Goal: Task Accomplishment & Management: Complete application form

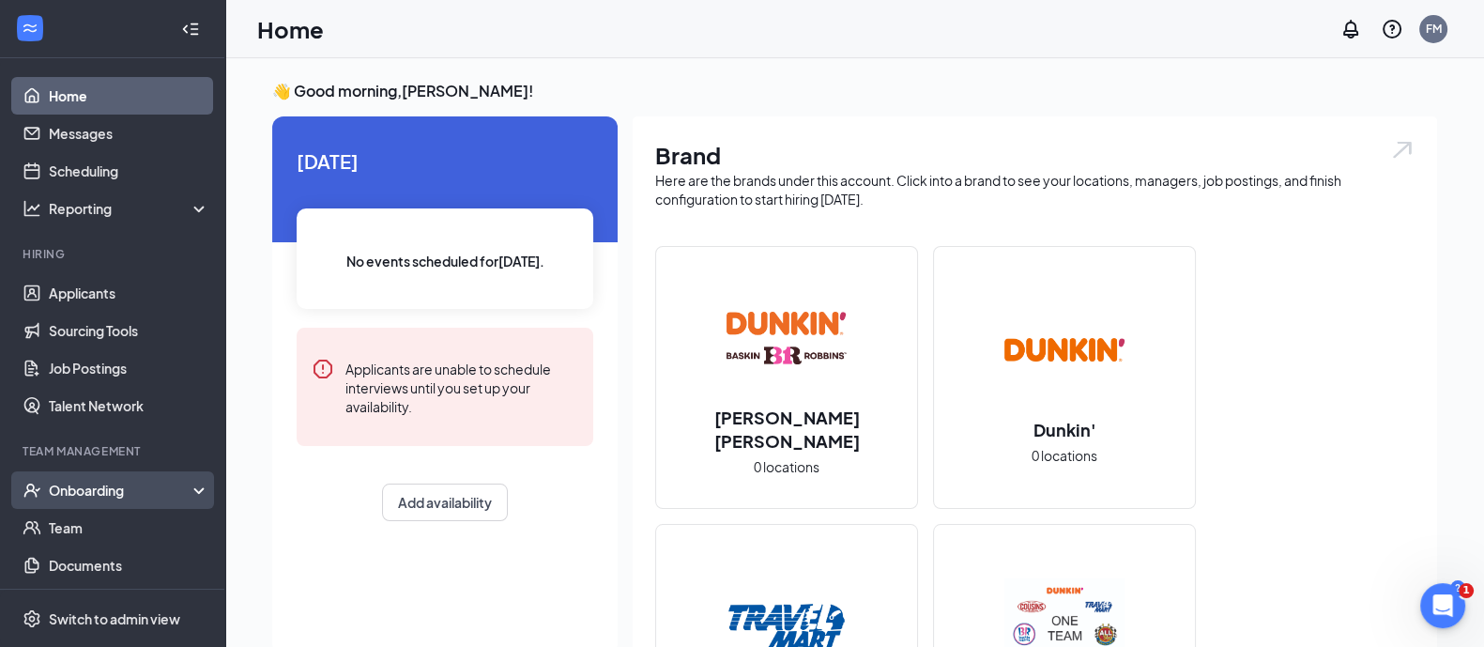
click at [83, 487] on div "Onboarding" at bounding box center [121, 490] width 145 height 19
click at [123, 535] on link "Overview" at bounding box center [129, 528] width 161 height 38
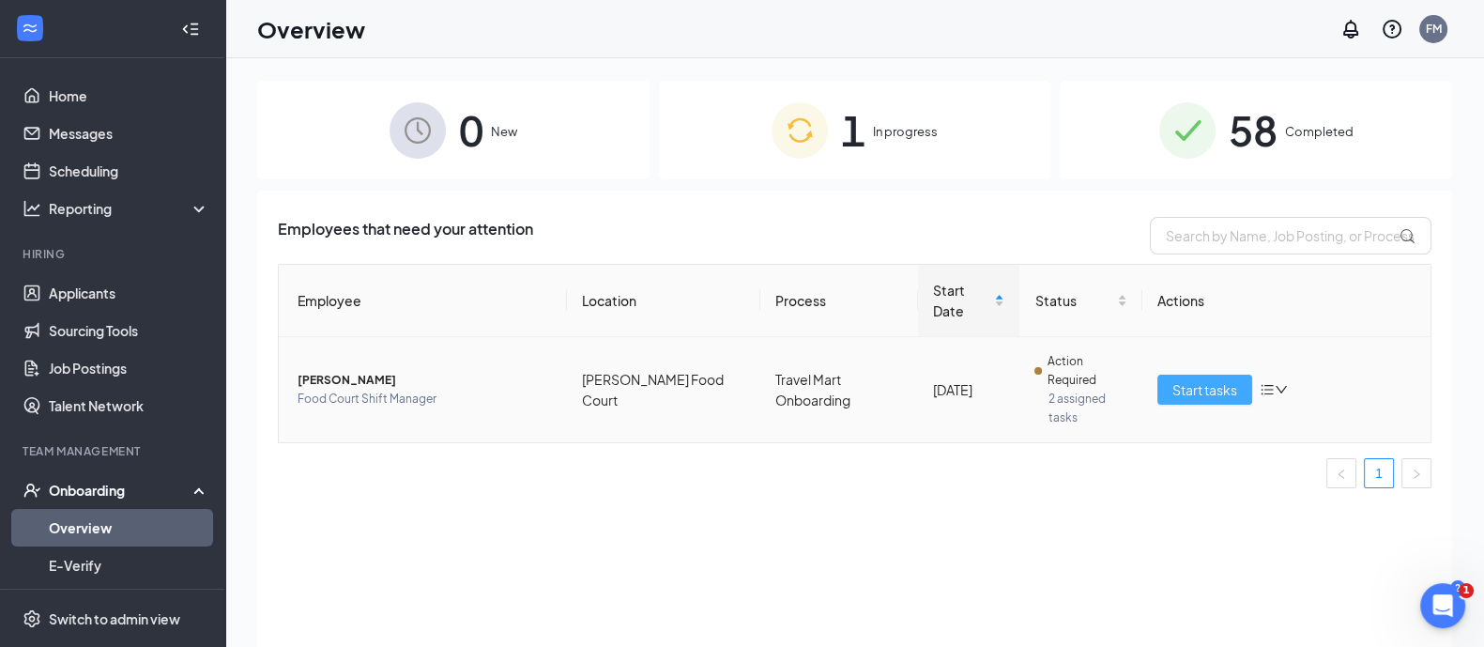
click at [1179, 379] on span "Start tasks" at bounding box center [1205, 389] width 65 height 21
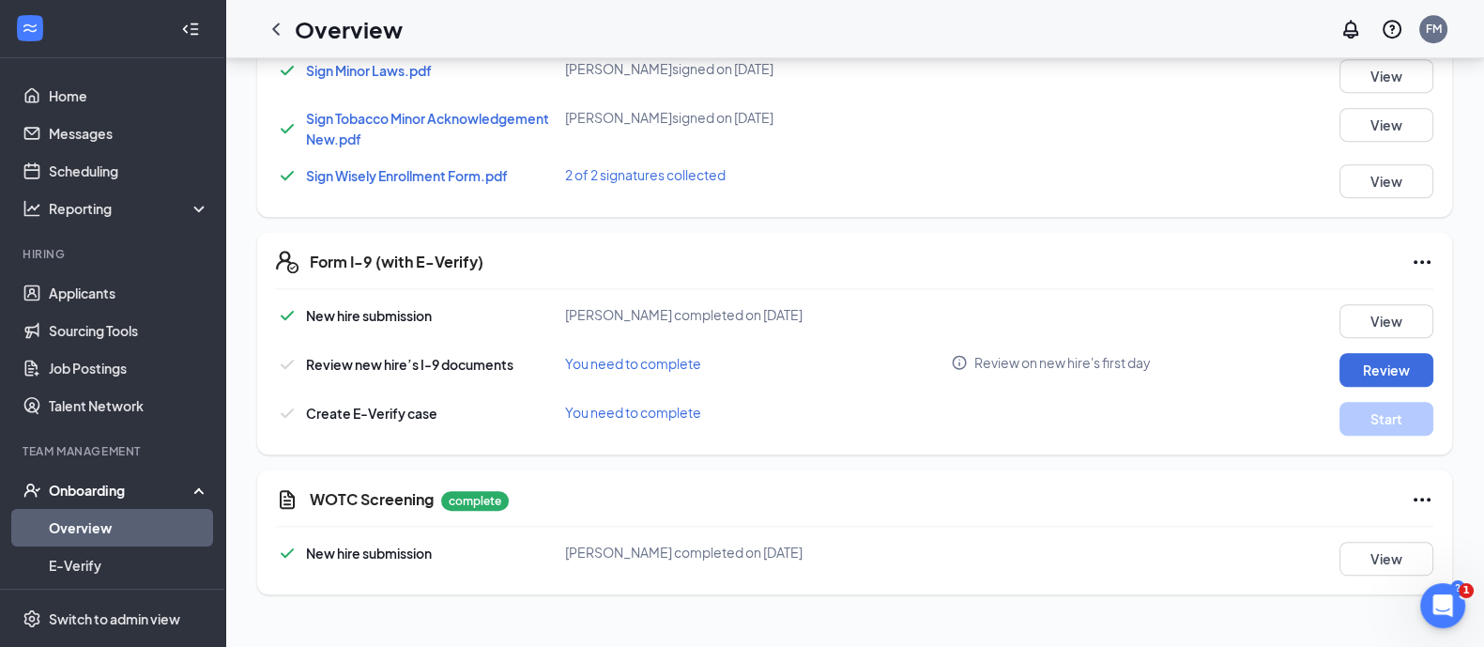
scroll to position [1174, 0]
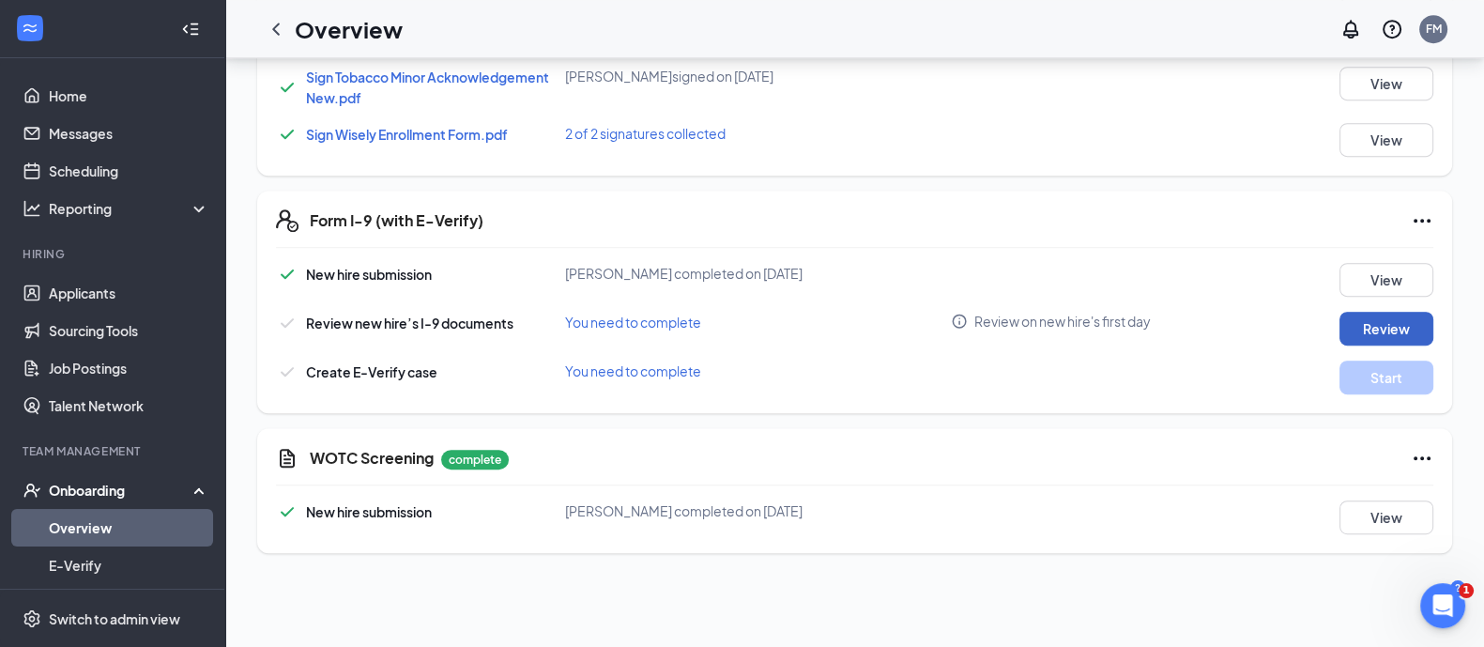
click at [1372, 331] on button "Review" at bounding box center [1387, 329] width 94 height 34
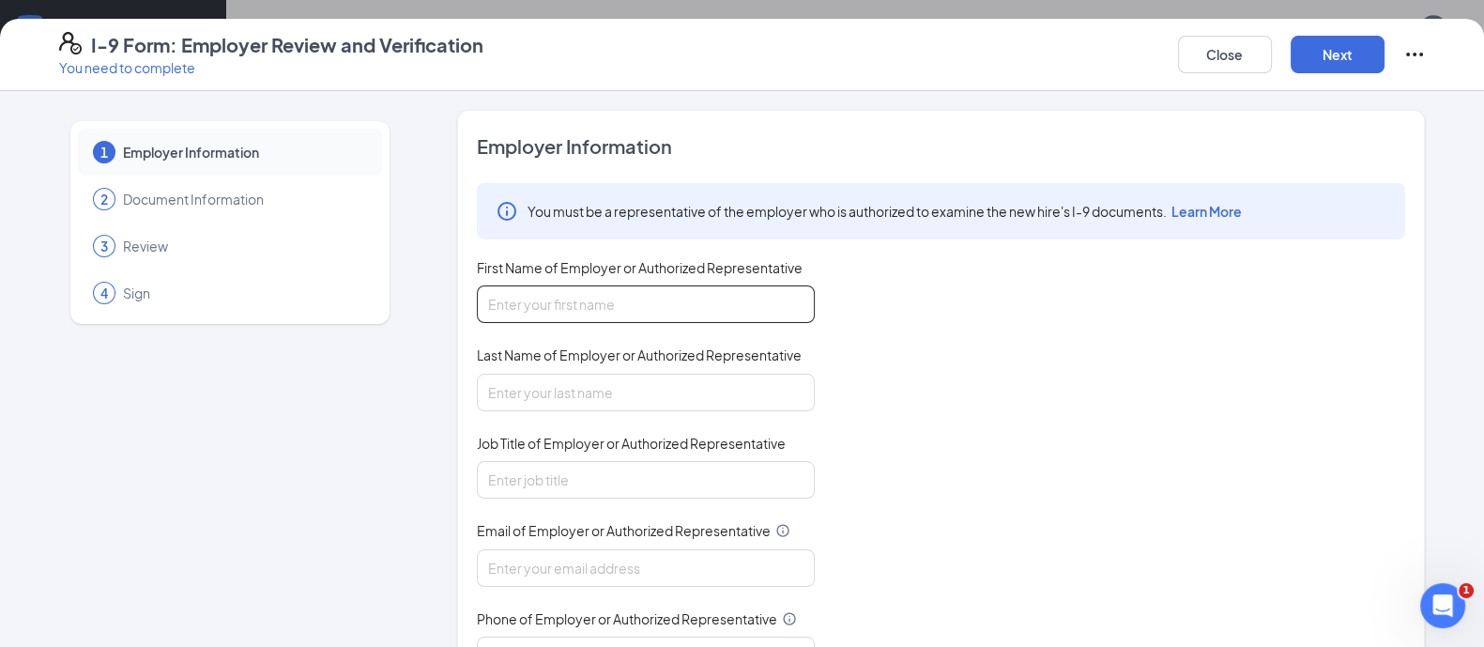
click at [617, 293] on input "First Name of Employer or Authorized Representative" at bounding box center [646, 304] width 338 height 38
type input "[PERSON_NAME]"
type input "[EMAIL_ADDRESS][DOMAIN_NAME]"
type input "6083938617"
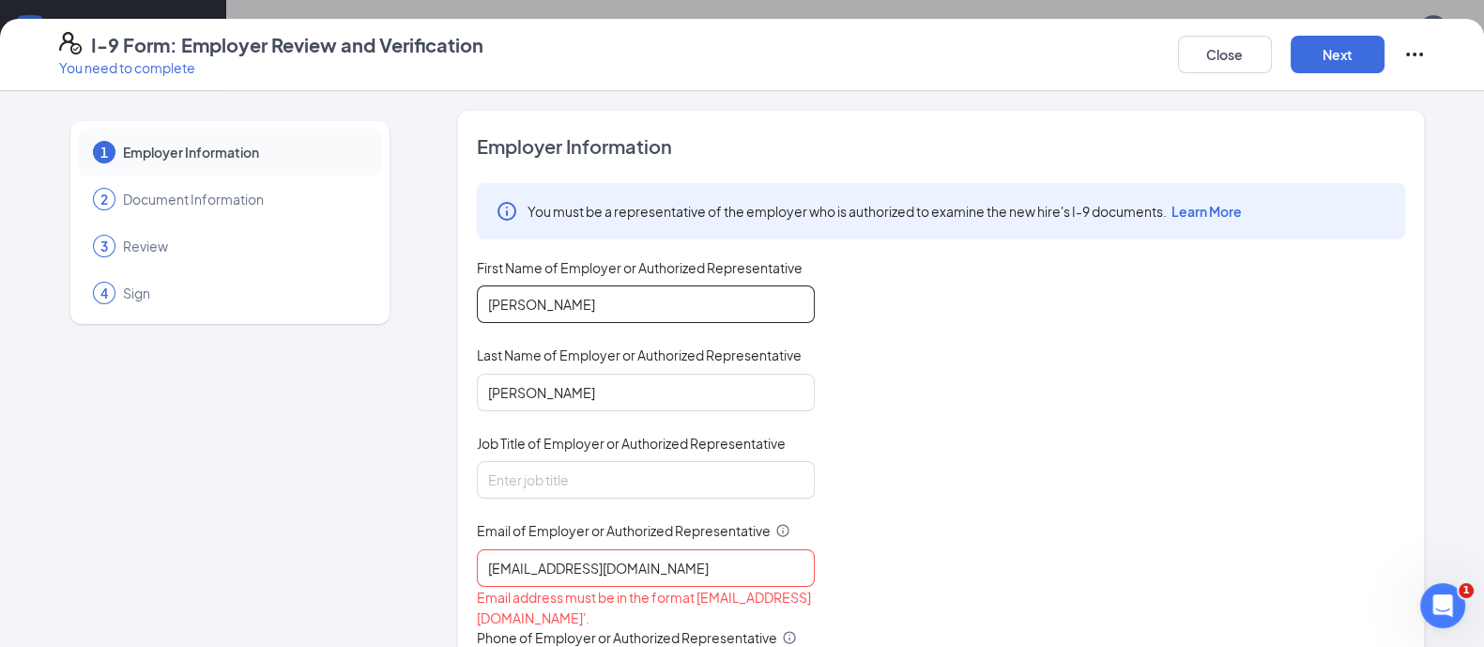
click at [596, 308] on input "[PERSON_NAME]" at bounding box center [646, 304] width 338 height 38
type input "[PERSON_NAME]"
drag, startPoint x: 627, startPoint y: 378, endPoint x: 657, endPoint y: 378, distance: 30.0
click at [627, 378] on input "[PERSON_NAME]" at bounding box center [646, 393] width 338 height 38
type input "[PERSON_NAME]"
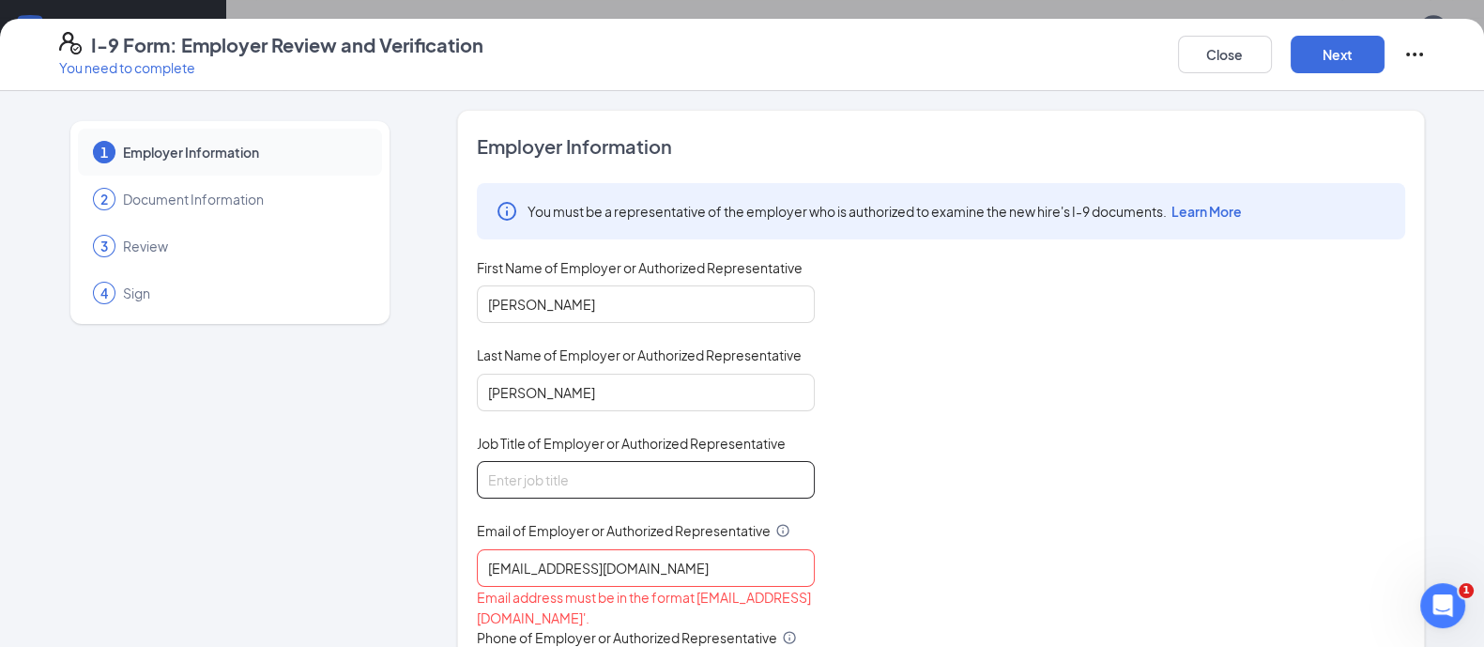
click at [647, 461] on input "Job Title of Employer or Authorized Representative" at bounding box center [646, 480] width 338 height 38
type input "DO"
click at [700, 560] on input "[EMAIL_ADDRESS][DOMAIN_NAME]" at bounding box center [646, 568] width 338 height 38
type input "[EMAIL_ADDRESS][DOMAIN_NAME]"
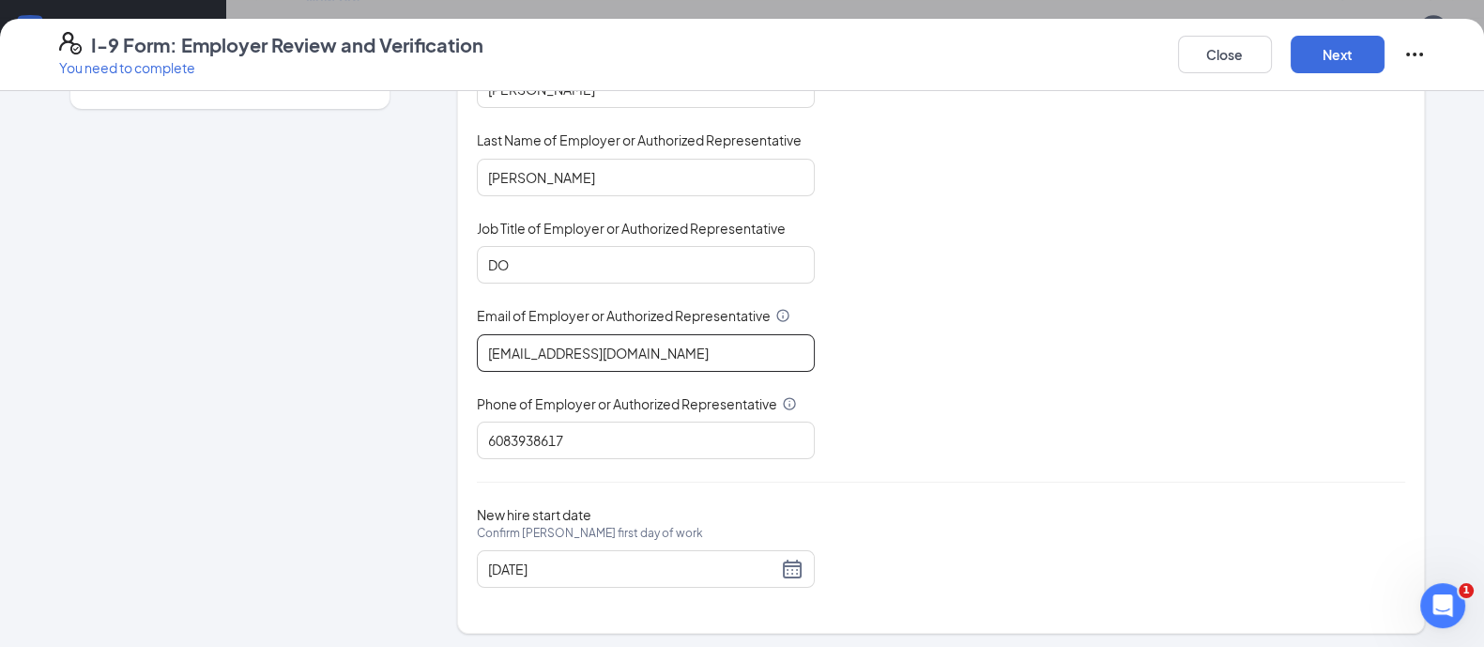
scroll to position [1326, 0]
click at [1371, 61] on button "Next" at bounding box center [1338, 55] width 94 height 38
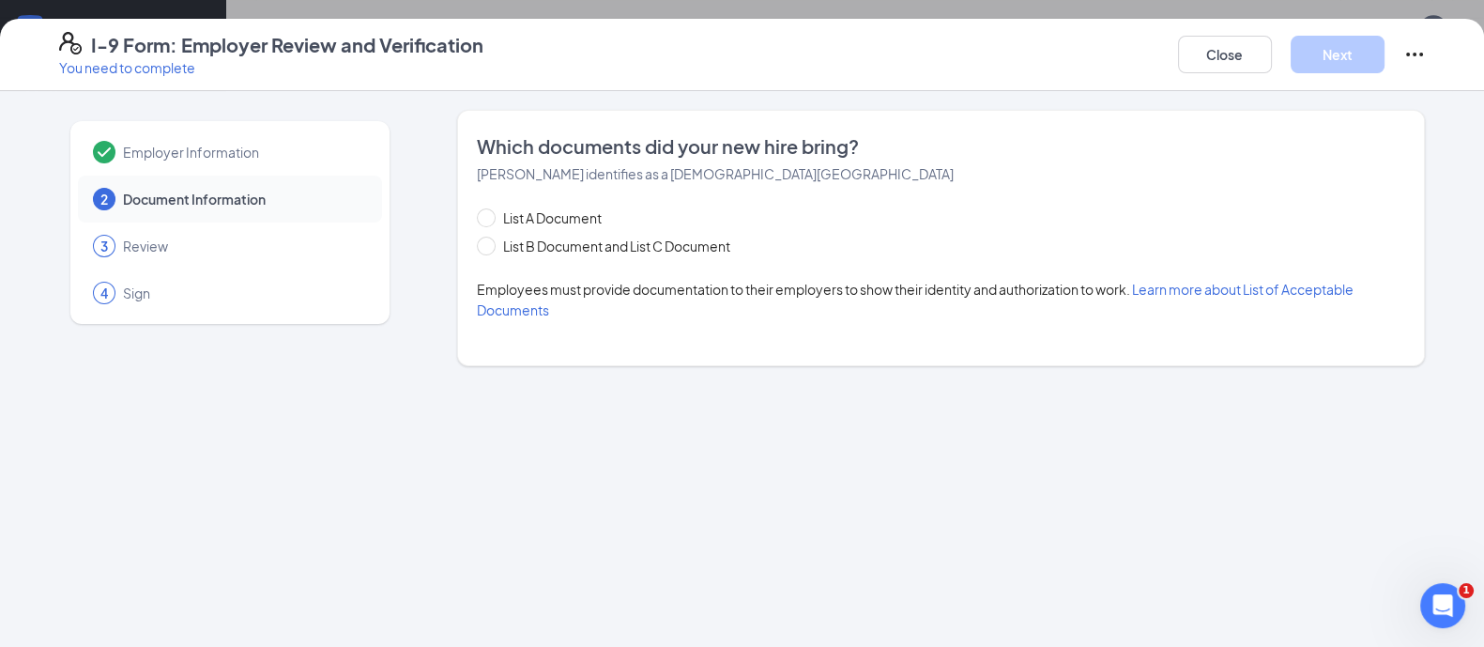
scroll to position [0, 0]
click at [484, 234] on div "List A Document List B Document and List C Document" at bounding box center [622, 231] width 291 height 49
click at [493, 254] on span at bounding box center [486, 246] width 19 height 19
click at [490, 250] on input "List B Document and List C Document" at bounding box center [483, 243] width 13 height 13
radio input "true"
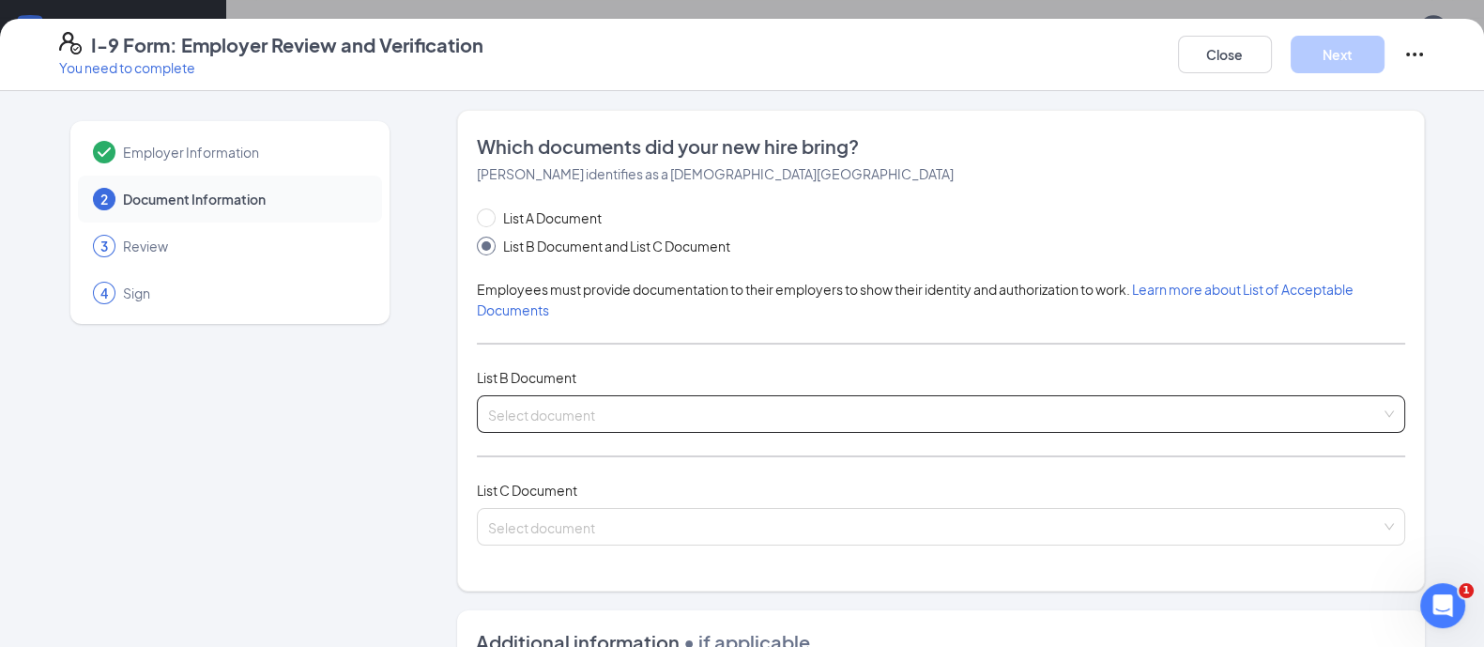
click at [525, 399] on input "search" at bounding box center [934, 410] width 893 height 28
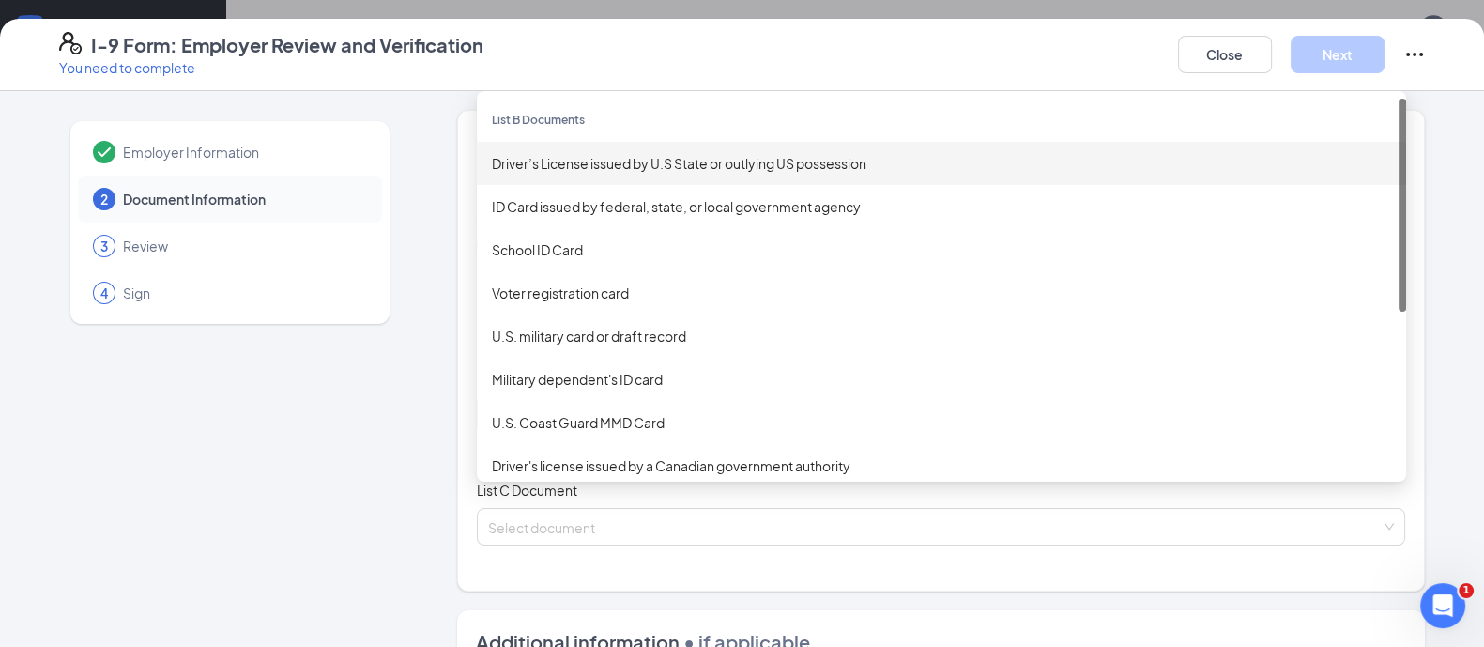
click at [591, 167] on div "Driver’s License issued by U.S State or outlying US possession" at bounding box center [941, 163] width 899 height 21
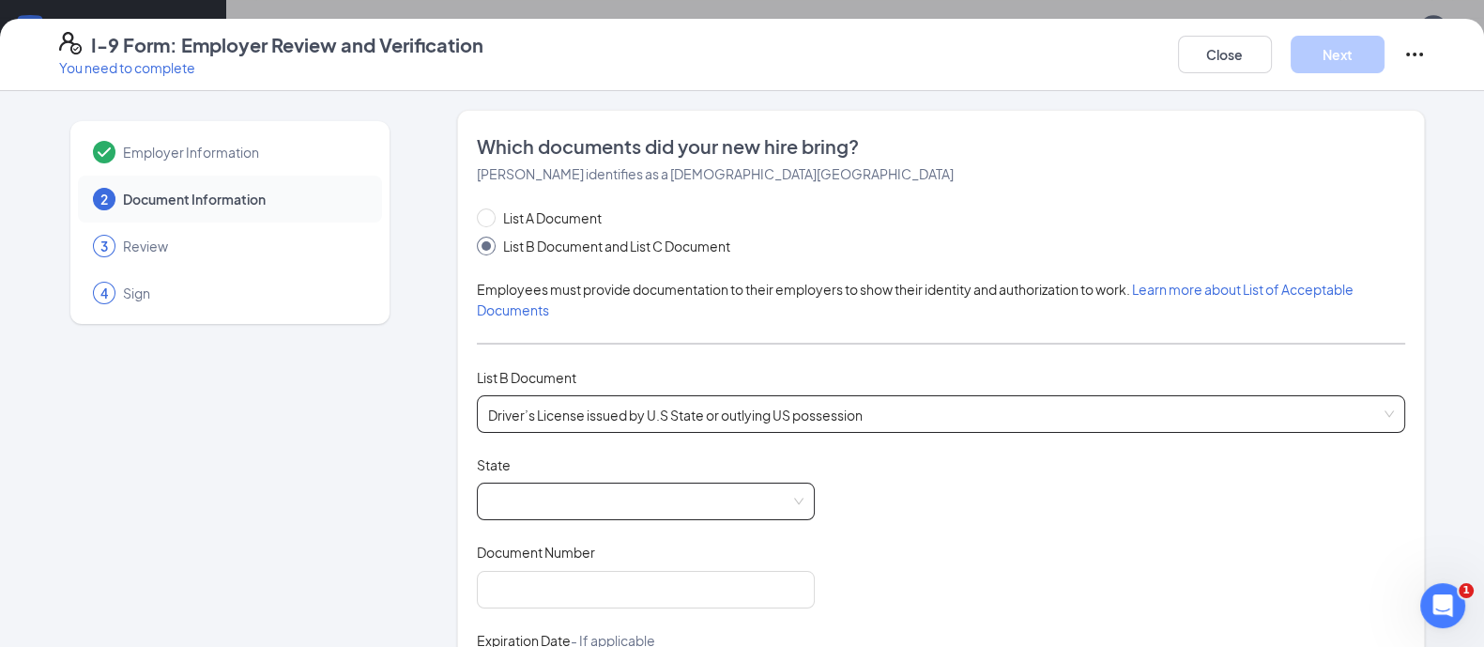
click at [529, 505] on span at bounding box center [645, 501] width 315 height 36
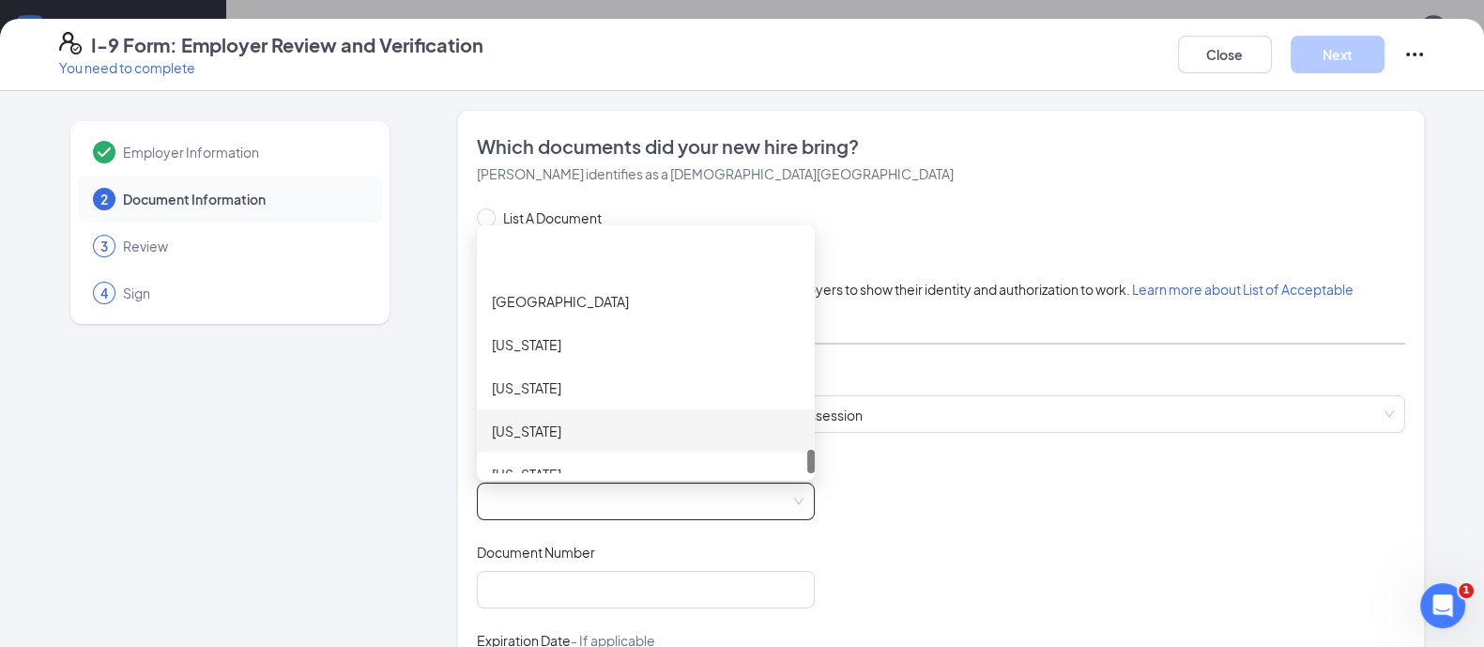
scroll to position [2178, 0]
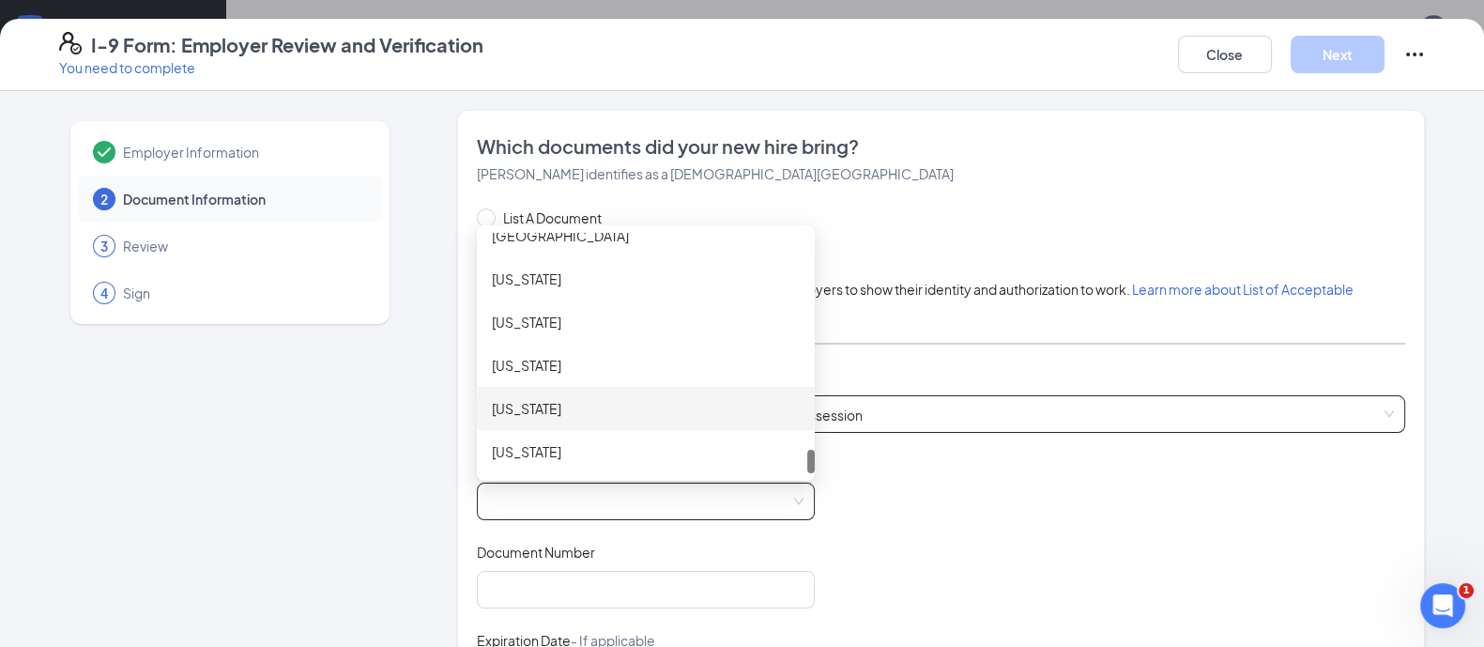
click at [556, 406] on div "[US_STATE]" at bounding box center [646, 408] width 308 height 21
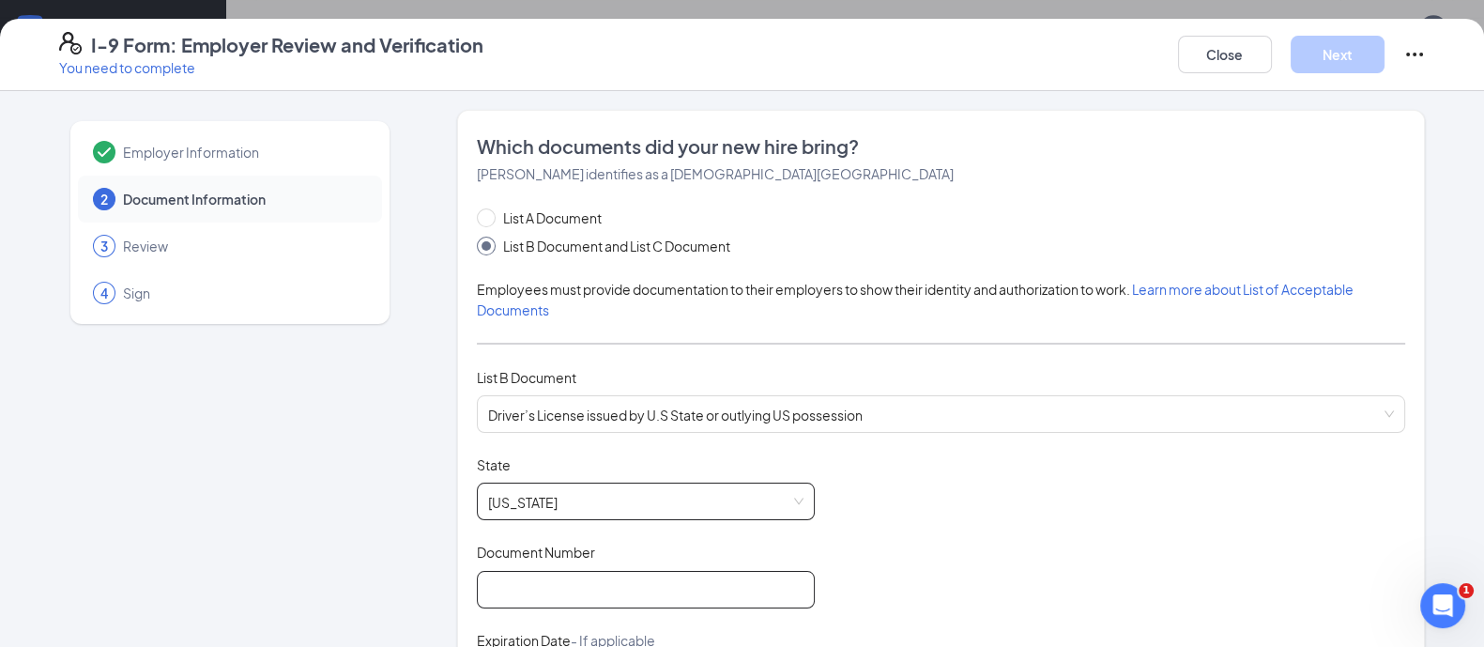
click at [535, 579] on input "Document Number" at bounding box center [646, 590] width 338 height 38
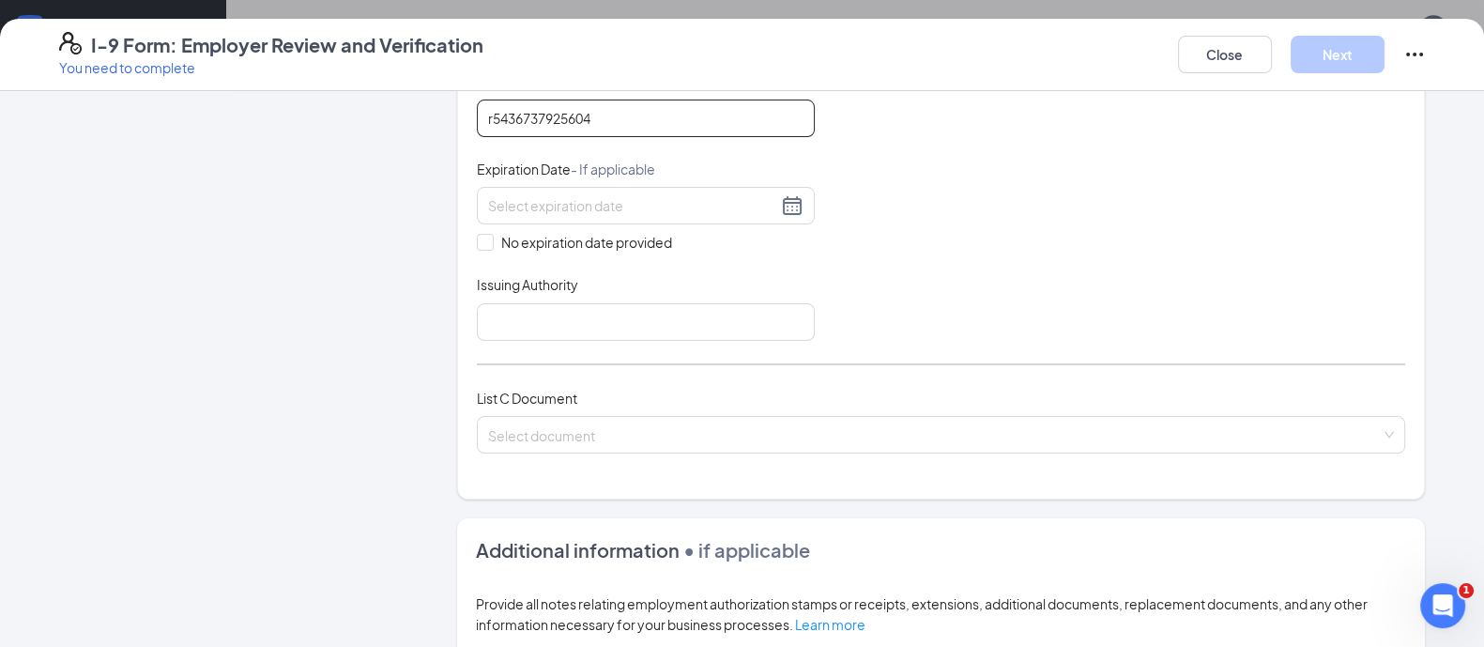
scroll to position [352, 0]
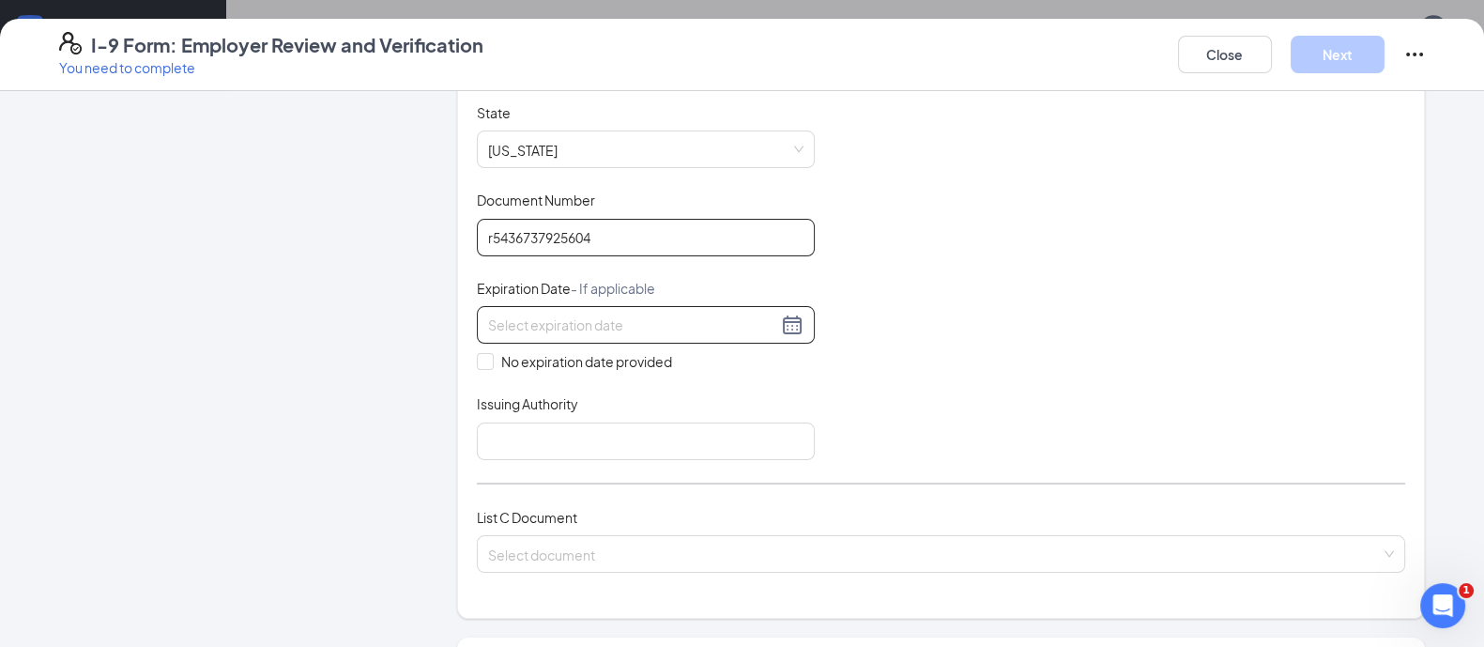
type input "r5436737925604"
click at [563, 322] on input at bounding box center [632, 325] width 289 height 21
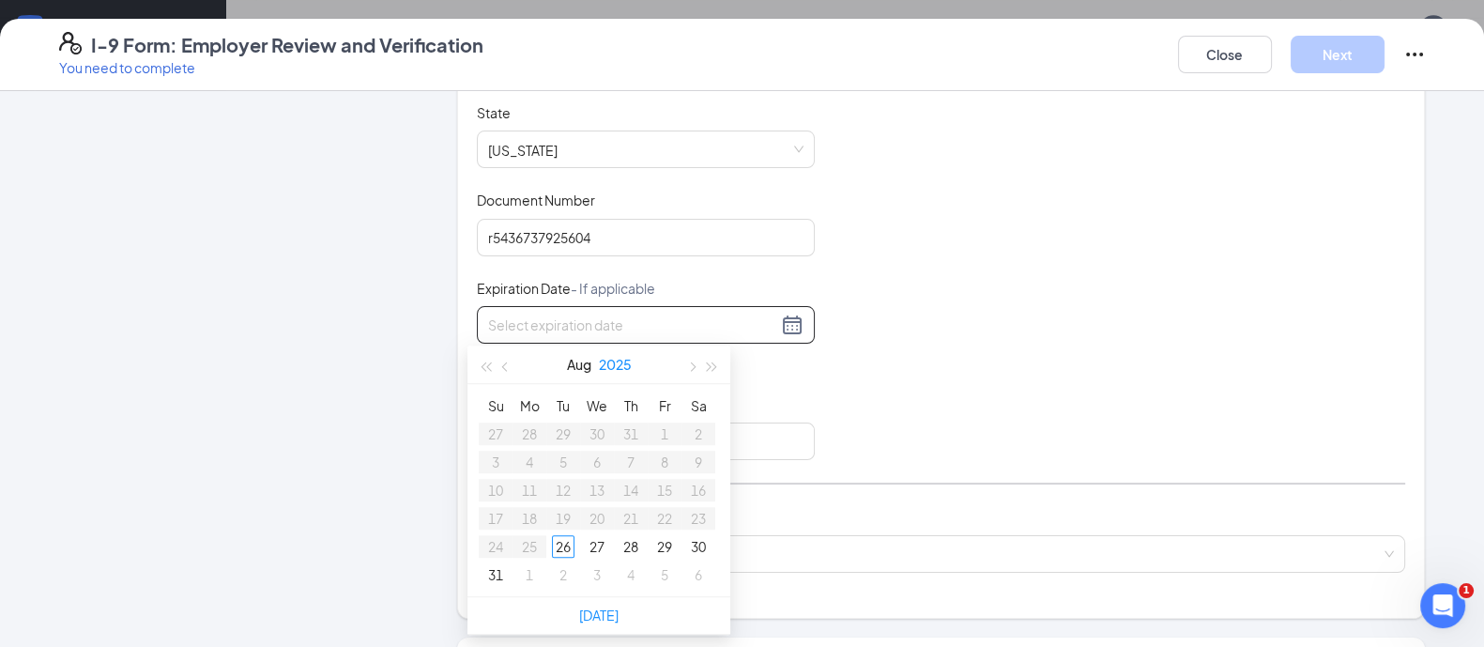
click at [619, 359] on button "2025" at bounding box center [615, 364] width 33 height 38
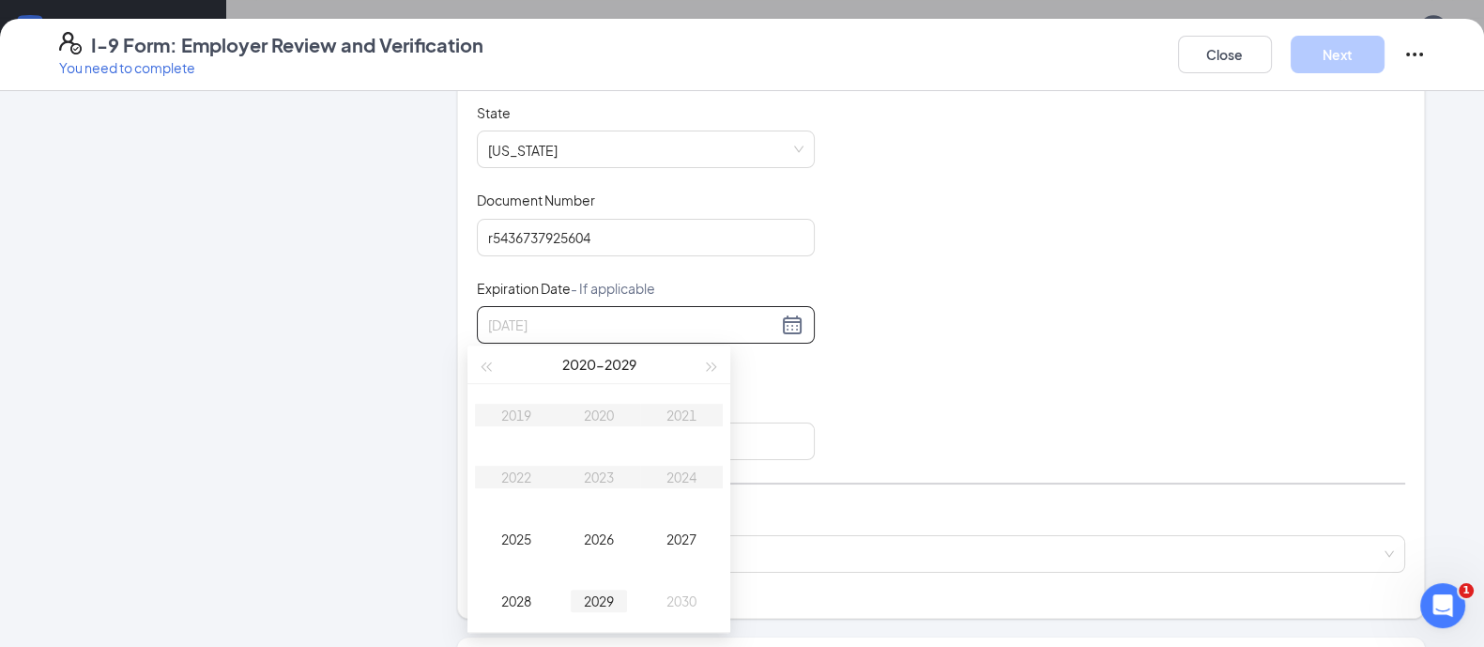
type input "[DATE]"
click at [599, 592] on div "2029" at bounding box center [599, 601] width 56 height 23
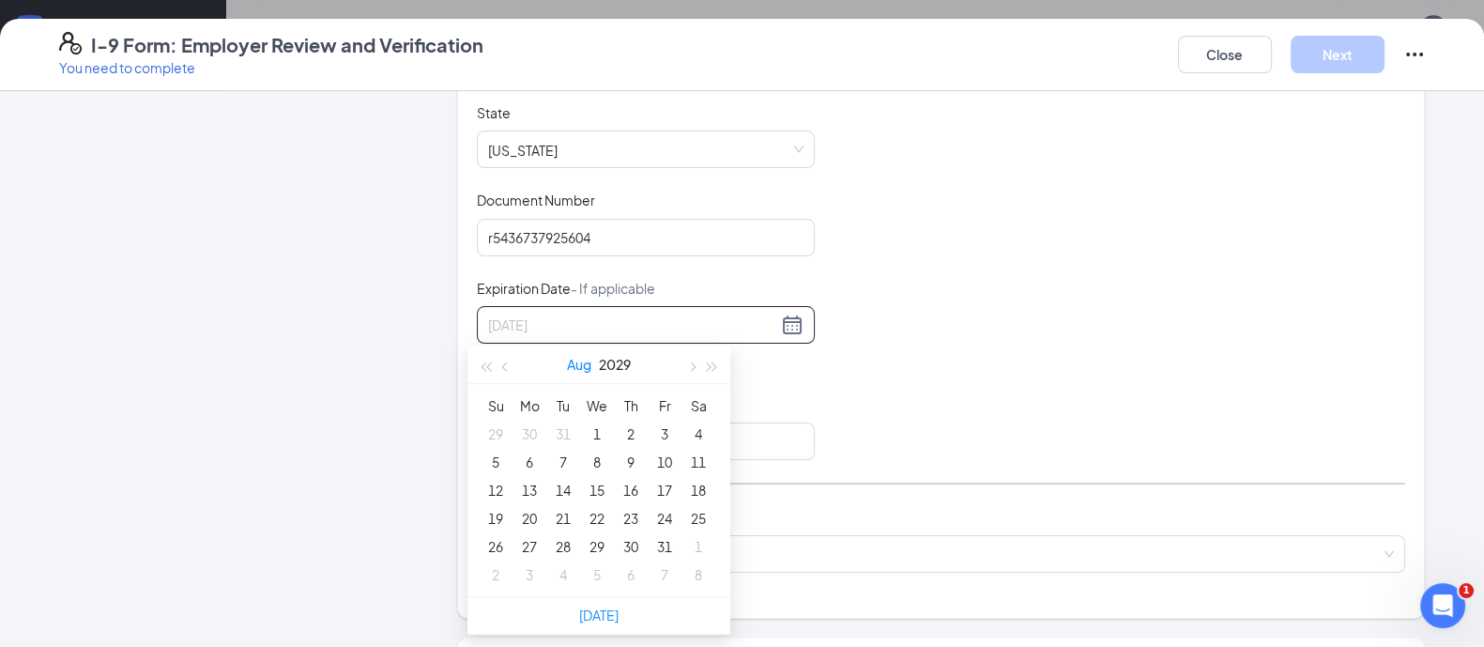
type input "[DATE]"
click at [506, 368] on span "button" at bounding box center [506, 365] width 9 height 9
type input "[DATE]"
click at [535, 487] on div "16" at bounding box center [529, 490] width 23 height 23
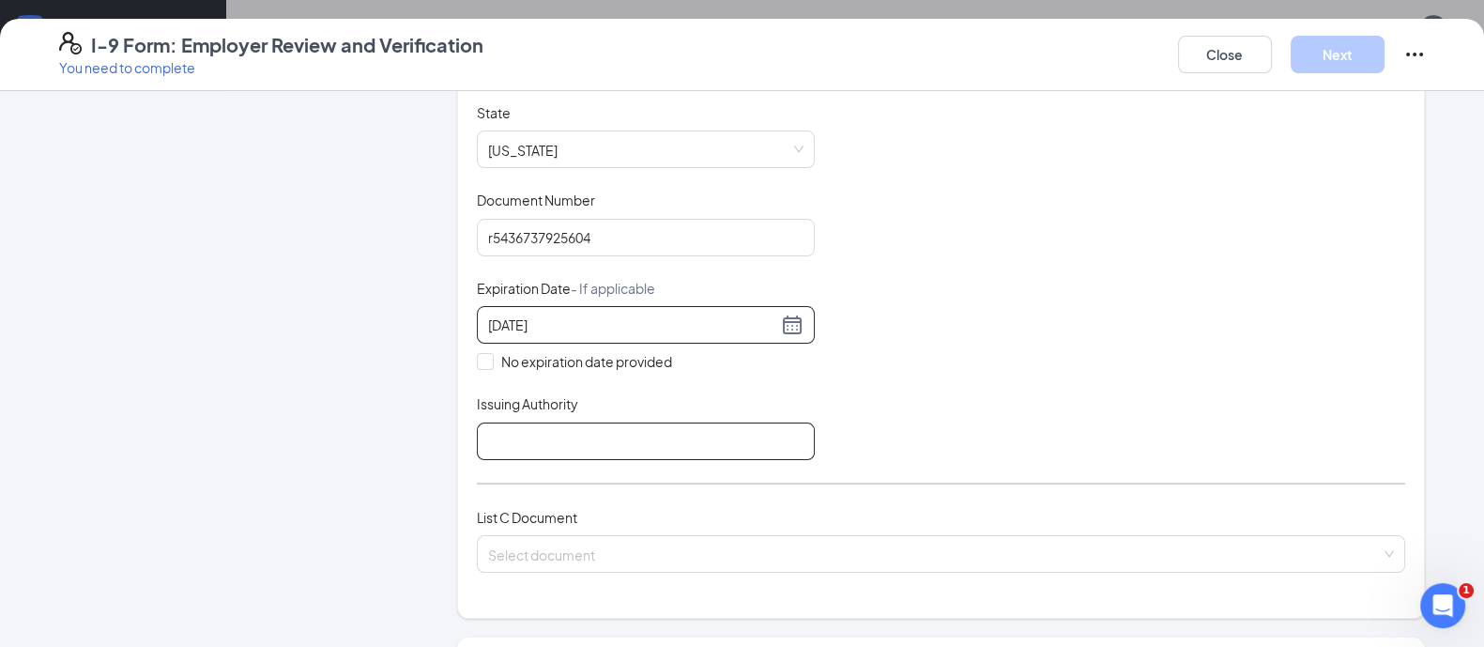
click at [592, 448] on input "Issuing Authority" at bounding box center [646, 441] width 338 height 38
type input "WI"
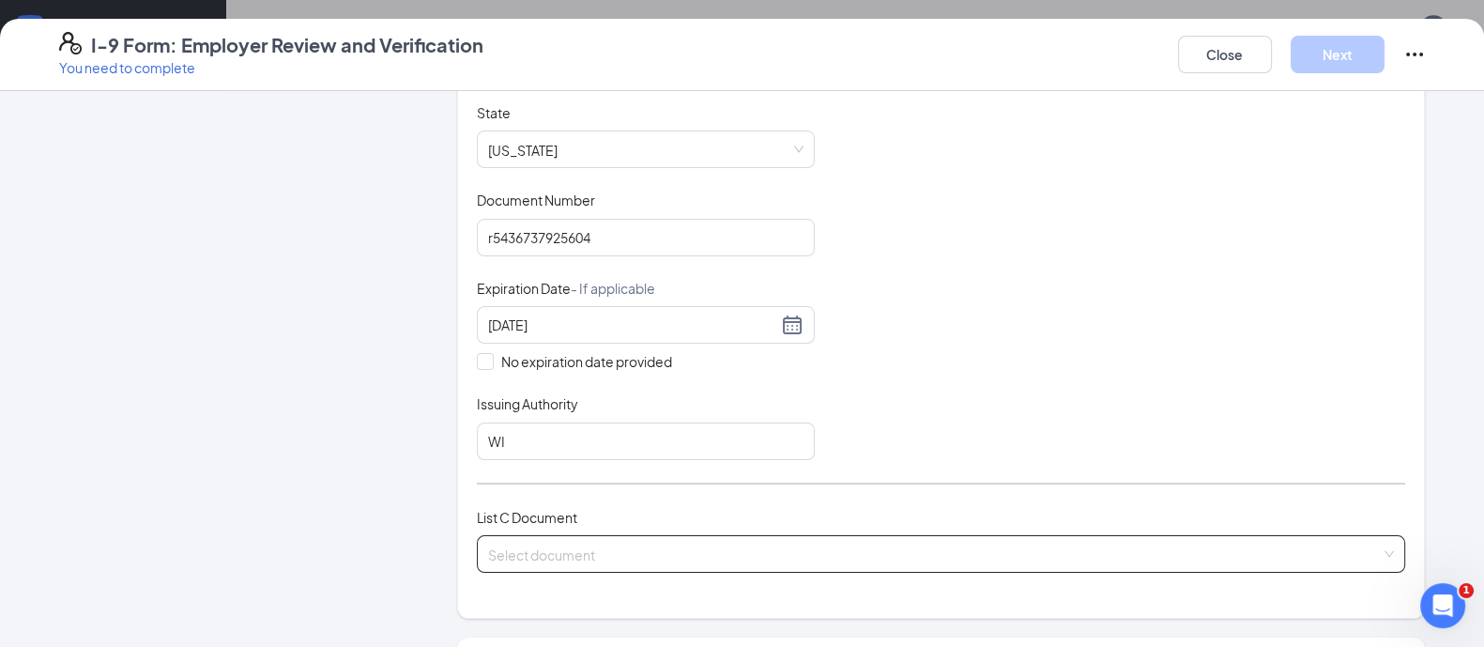
click at [554, 550] on input "search" at bounding box center [934, 550] width 893 height 28
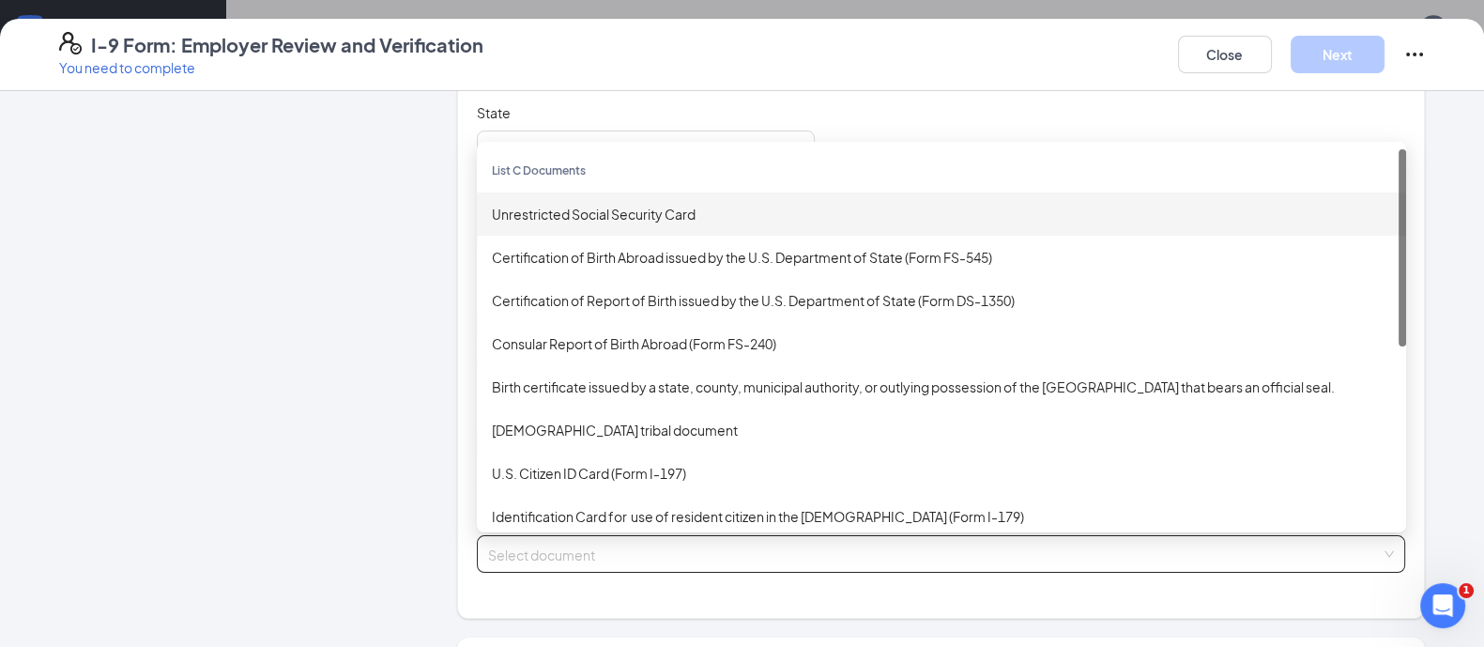
click at [531, 206] on div "Unrestricted Social Security Card" at bounding box center [941, 214] width 899 height 21
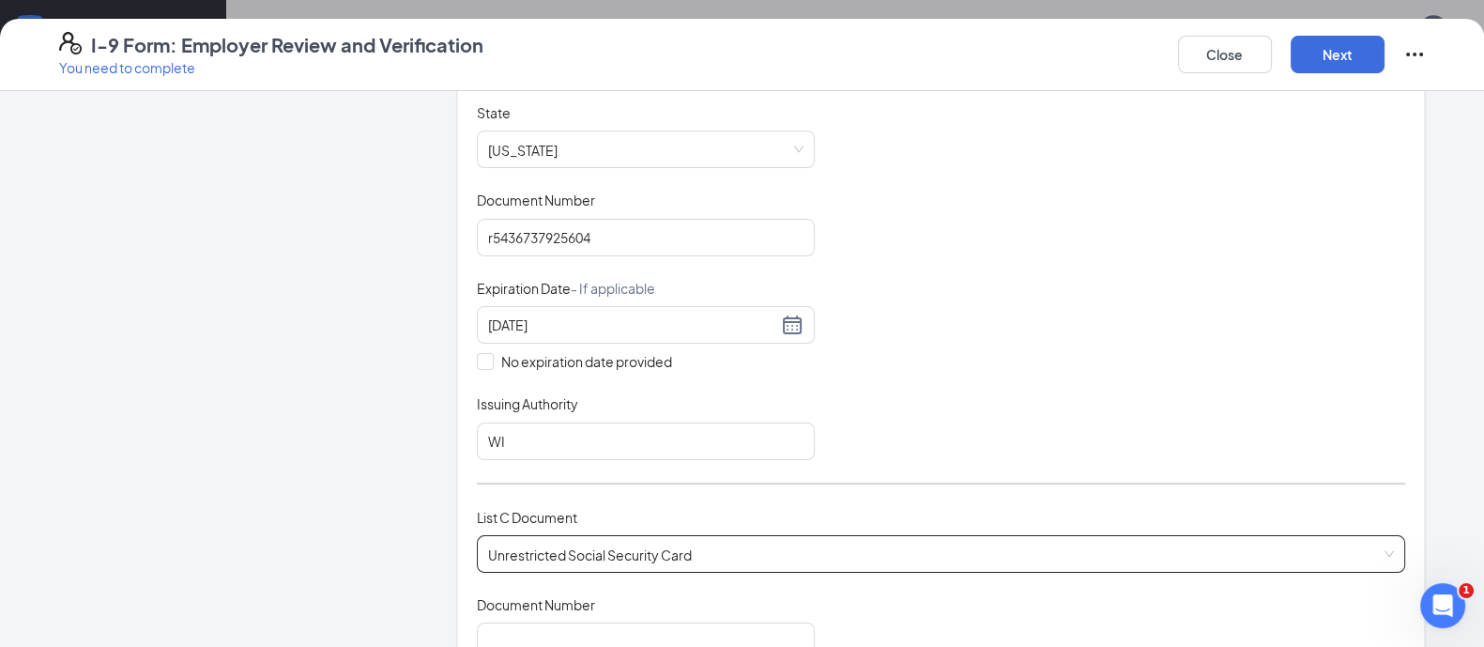
scroll to position [587, 0]
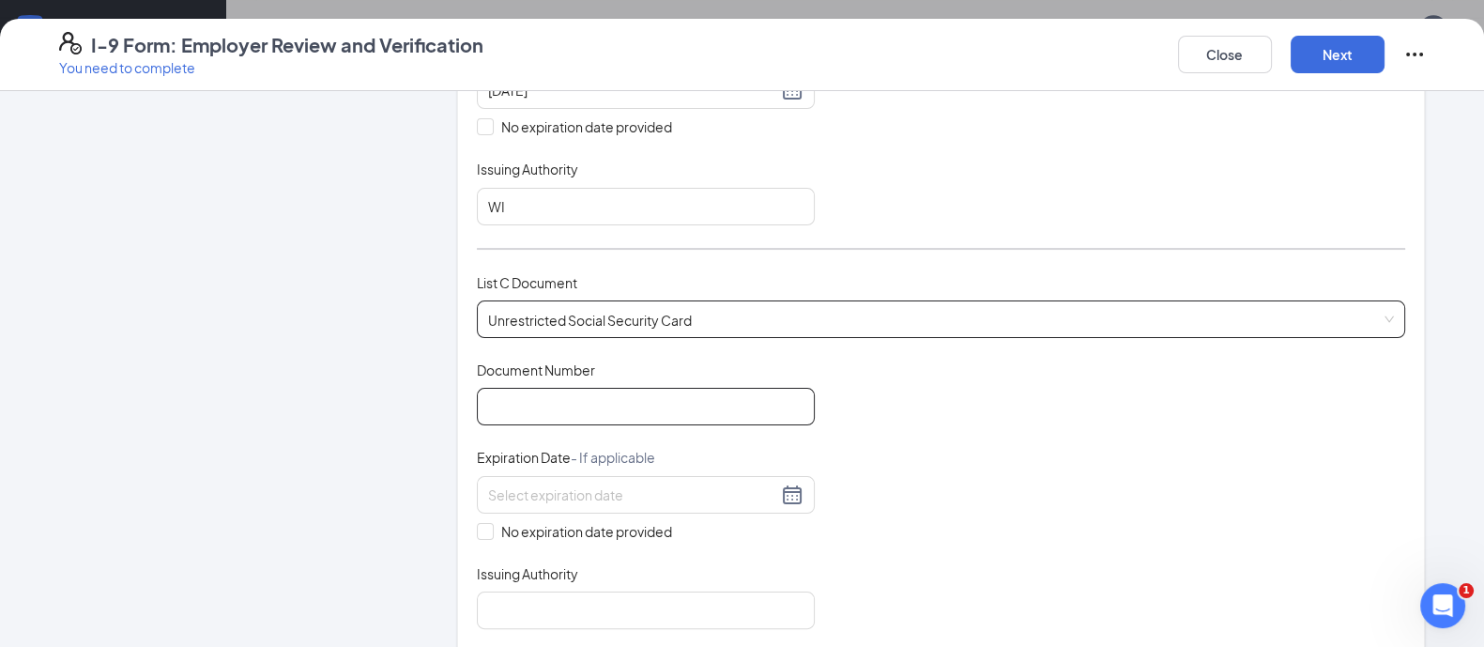
click at [554, 401] on input "Document Number" at bounding box center [646, 407] width 338 height 38
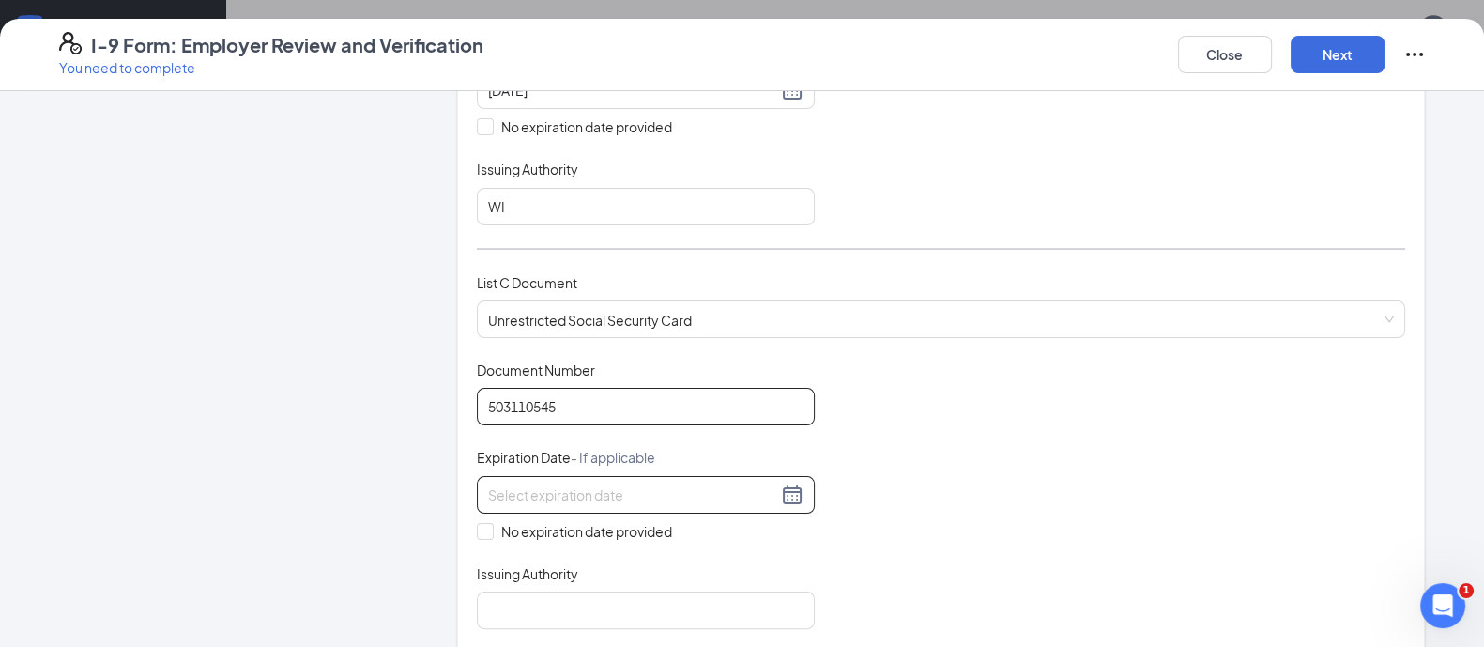
type input "503110545"
click at [544, 492] on input at bounding box center [632, 494] width 289 height 21
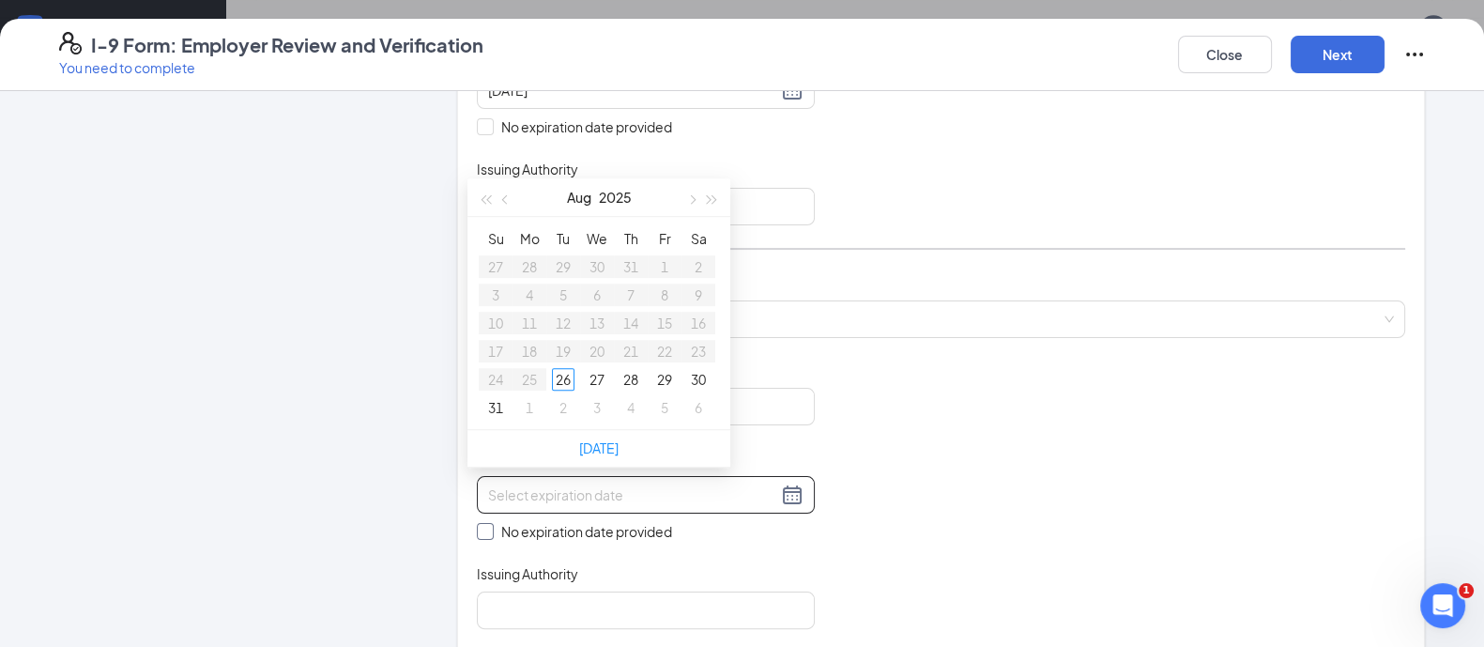
click at [494, 521] on span "No expiration date provided" at bounding box center [587, 531] width 186 height 21
click at [488, 523] on input "No expiration date provided" at bounding box center [483, 529] width 13 height 13
checkbox input "true"
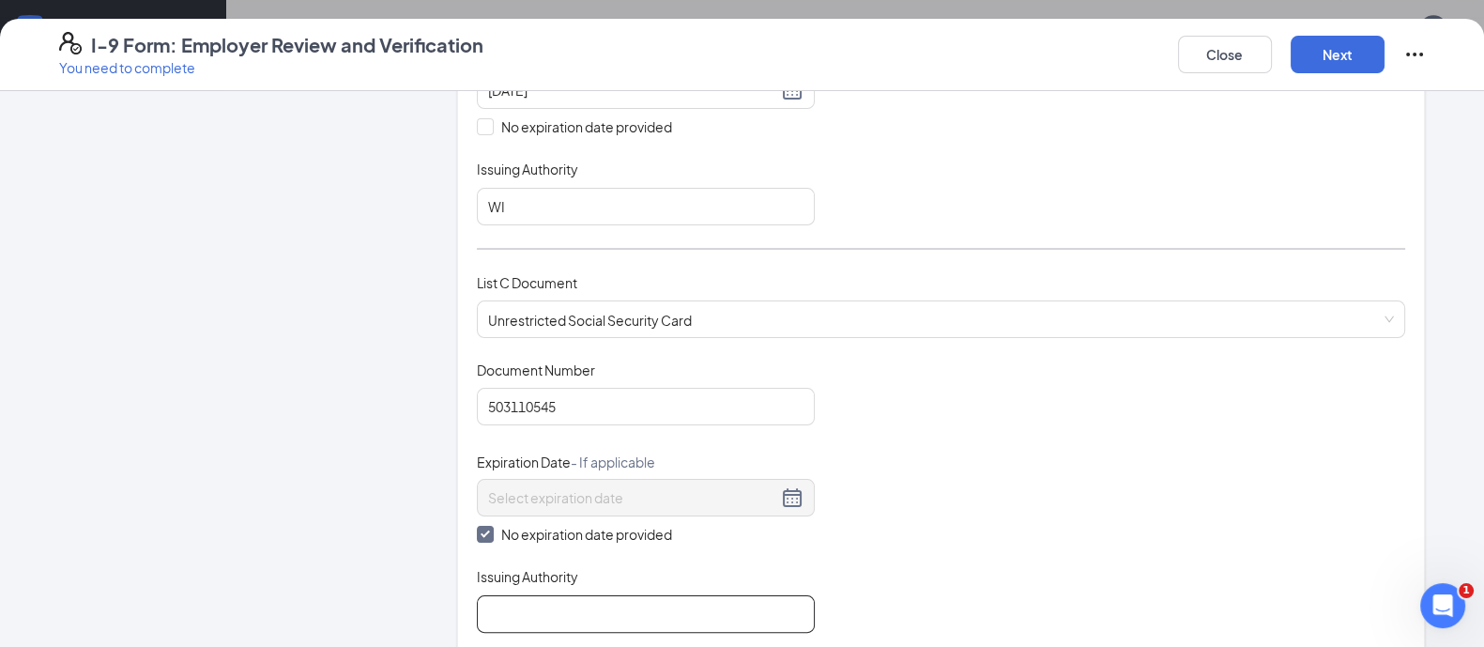
click at [514, 595] on input "Issuing Authority" at bounding box center [646, 614] width 338 height 38
type input "usa"
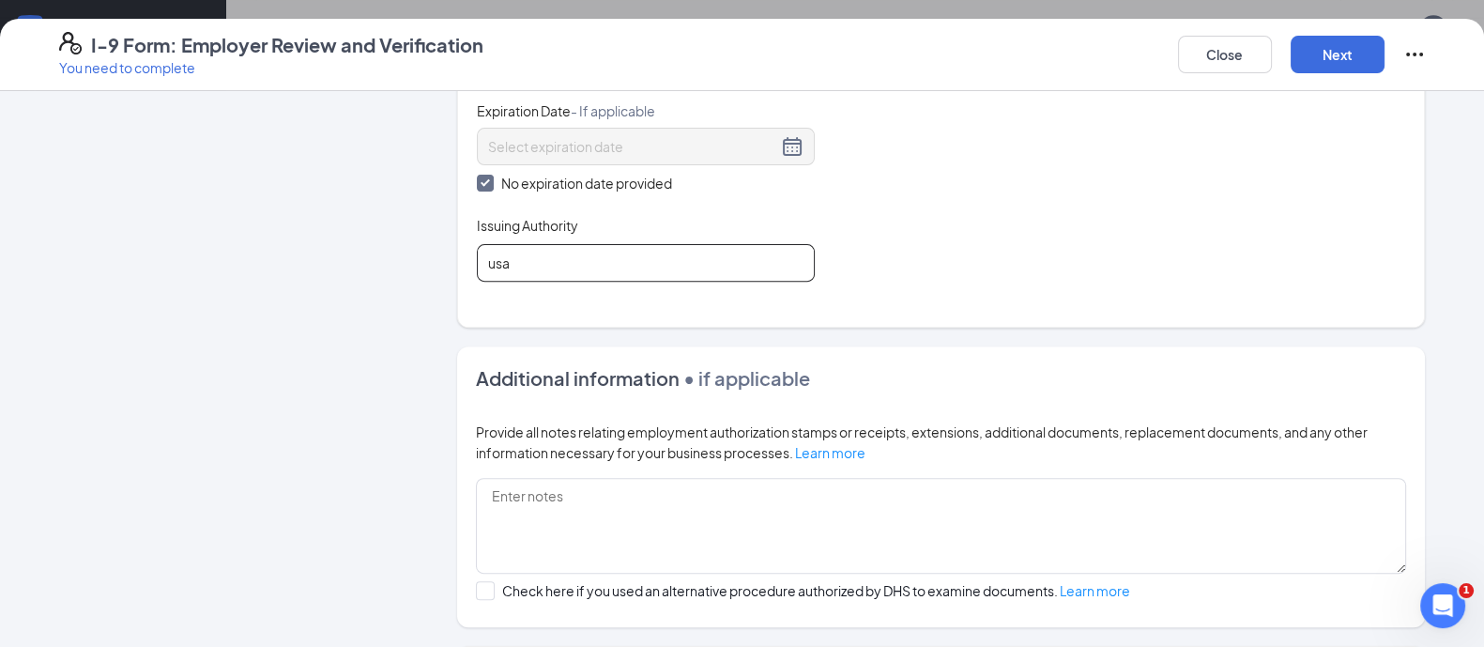
scroll to position [1107, 0]
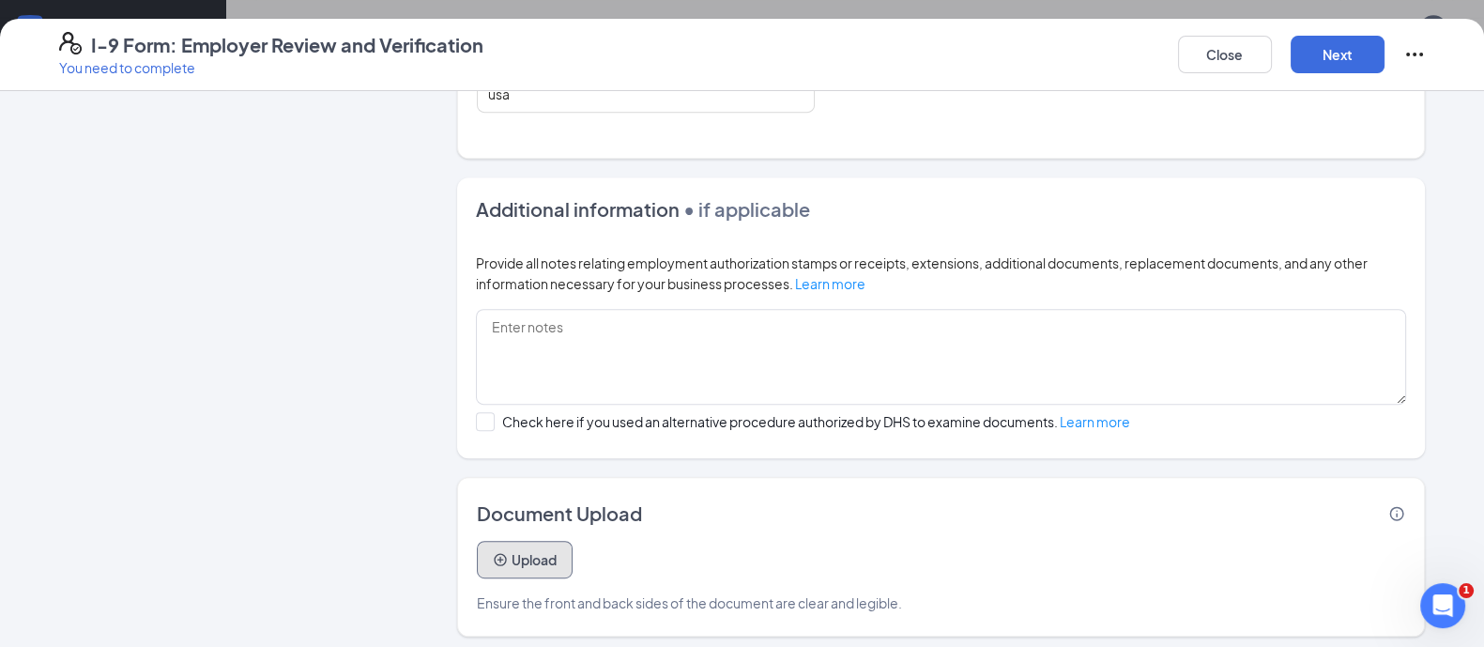
click at [493, 552] on icon "PlusCircle" at bounding box center [500, 559] width 15 height 15
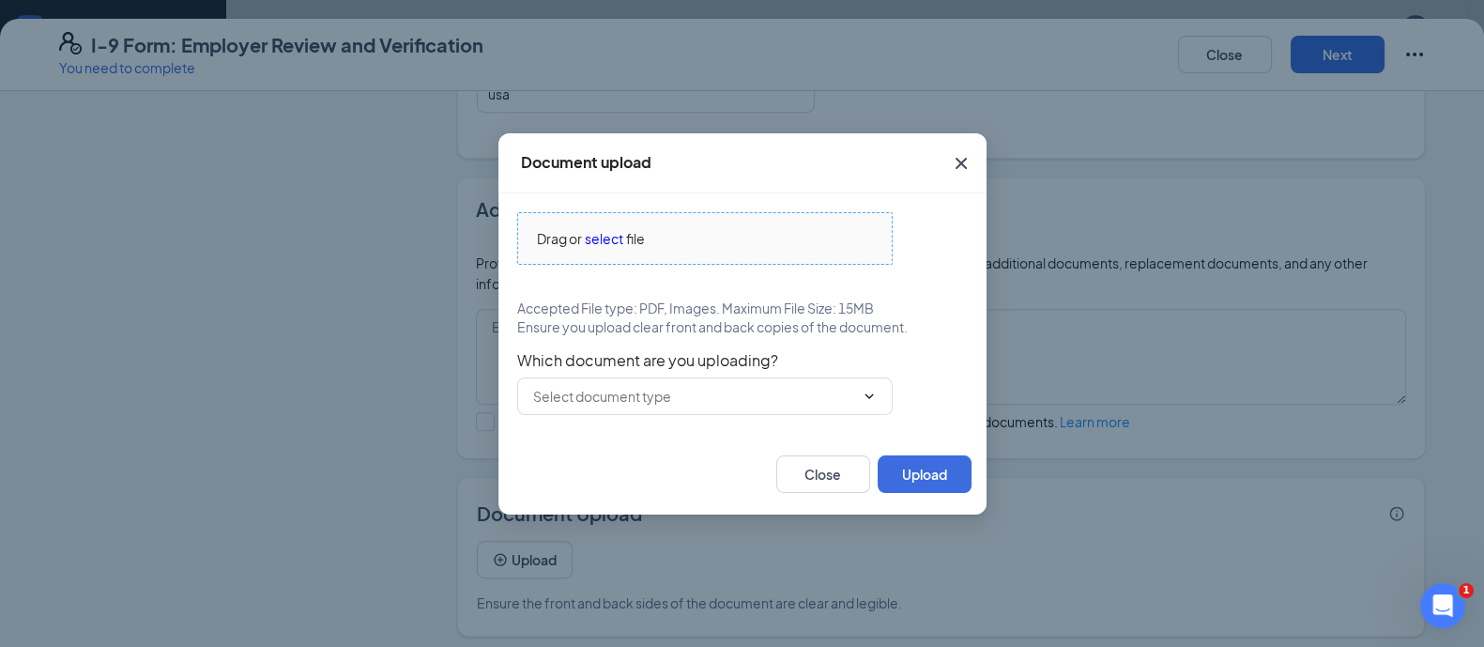
click at [627, 243] on span "file" at bounding box center [635, 238] width 19 height 21
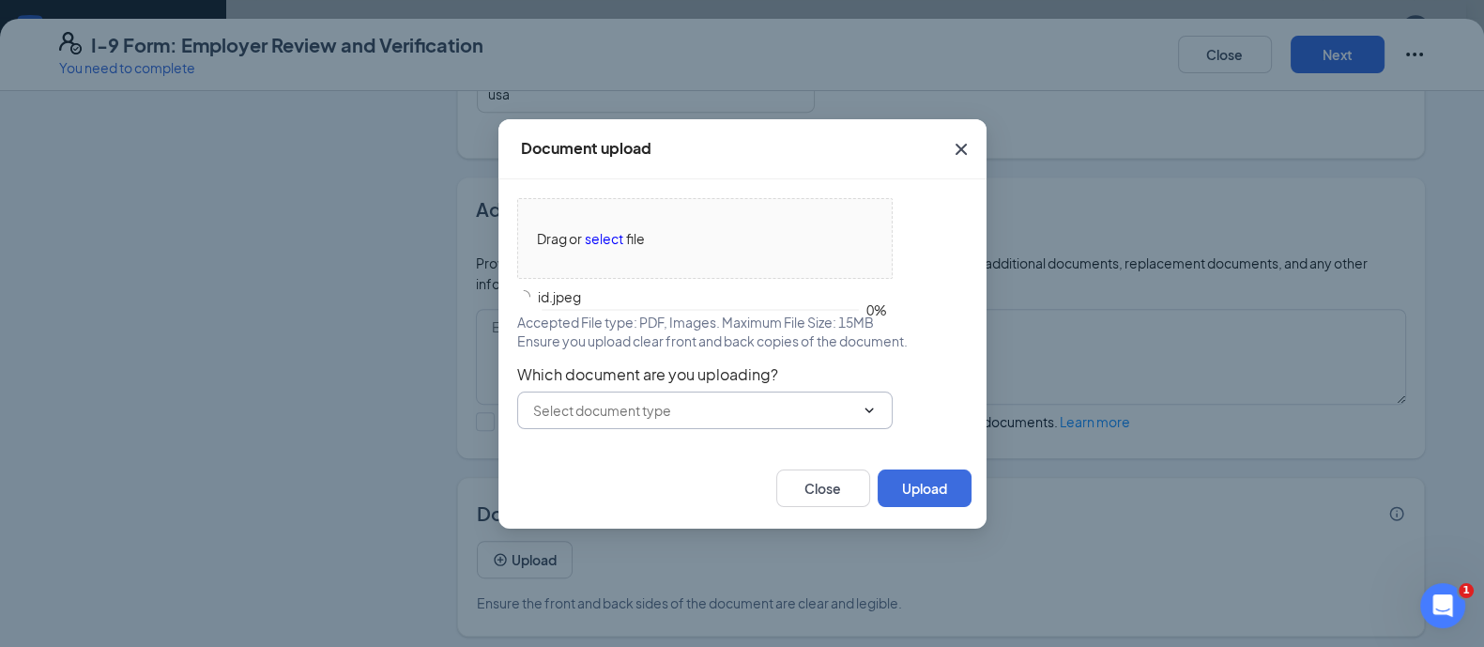
click at [606, 401] on input "text" at bounding box center [693, 410] width 321 height 21
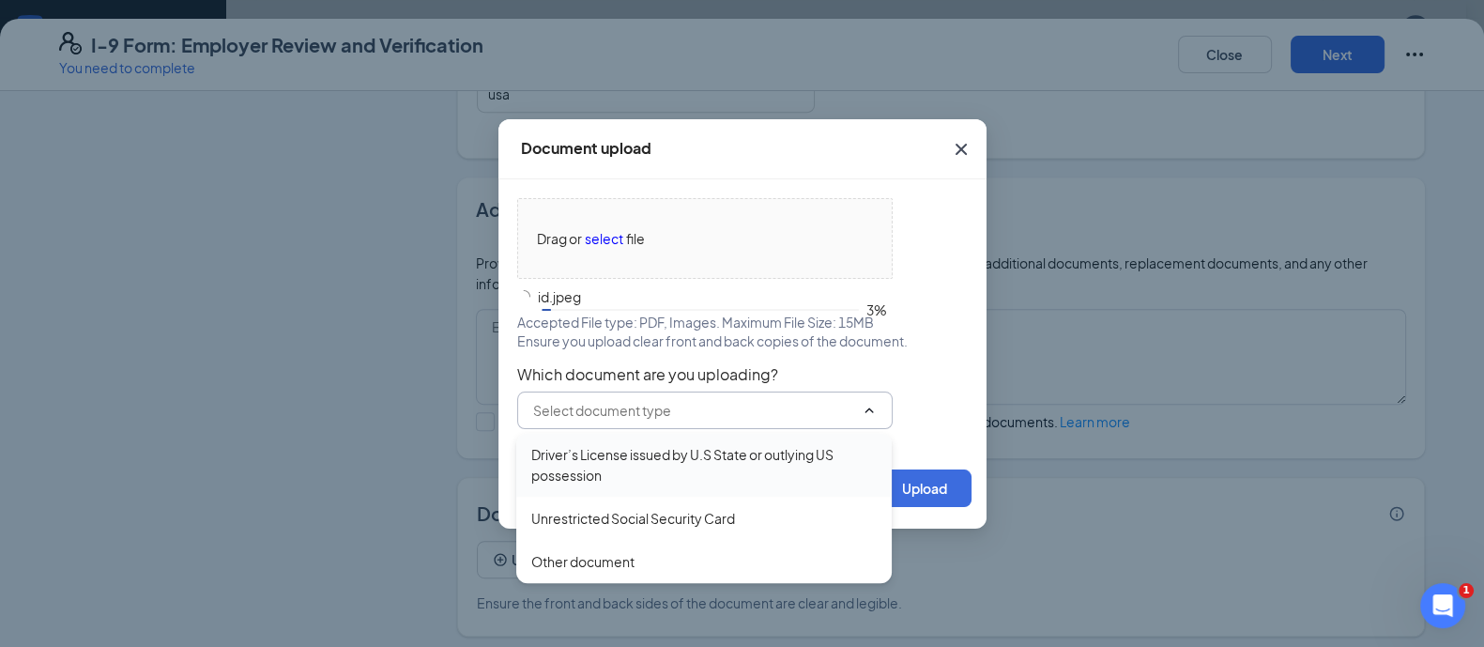
click at [620, 456] on div "Driver’s License issued by U.S State or outlying US possession" at bounding box center [703, 464] width 345 height 41
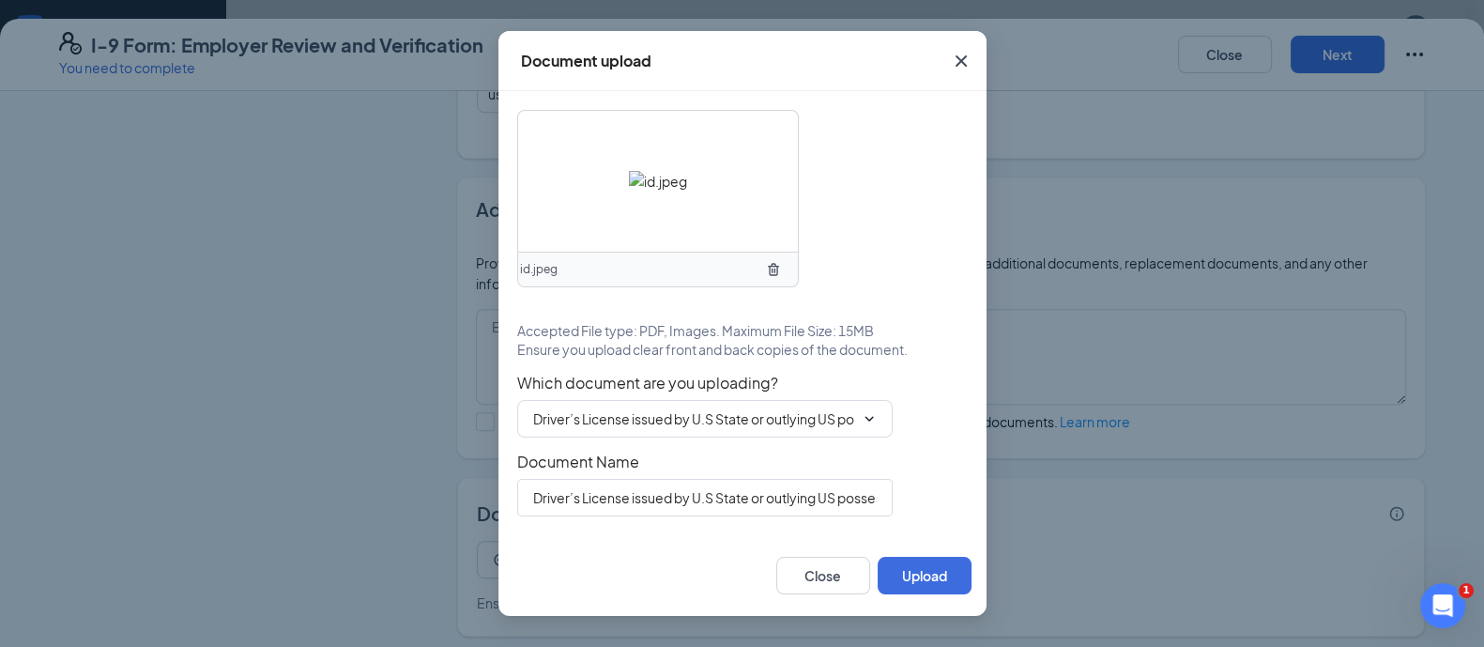
click at [943, 617] on div "Document upload id.jpeg Accepted File type: PDF, Images. Maximum File Size: 15M…" at bounding box center [742, 323] width 1484 height 647
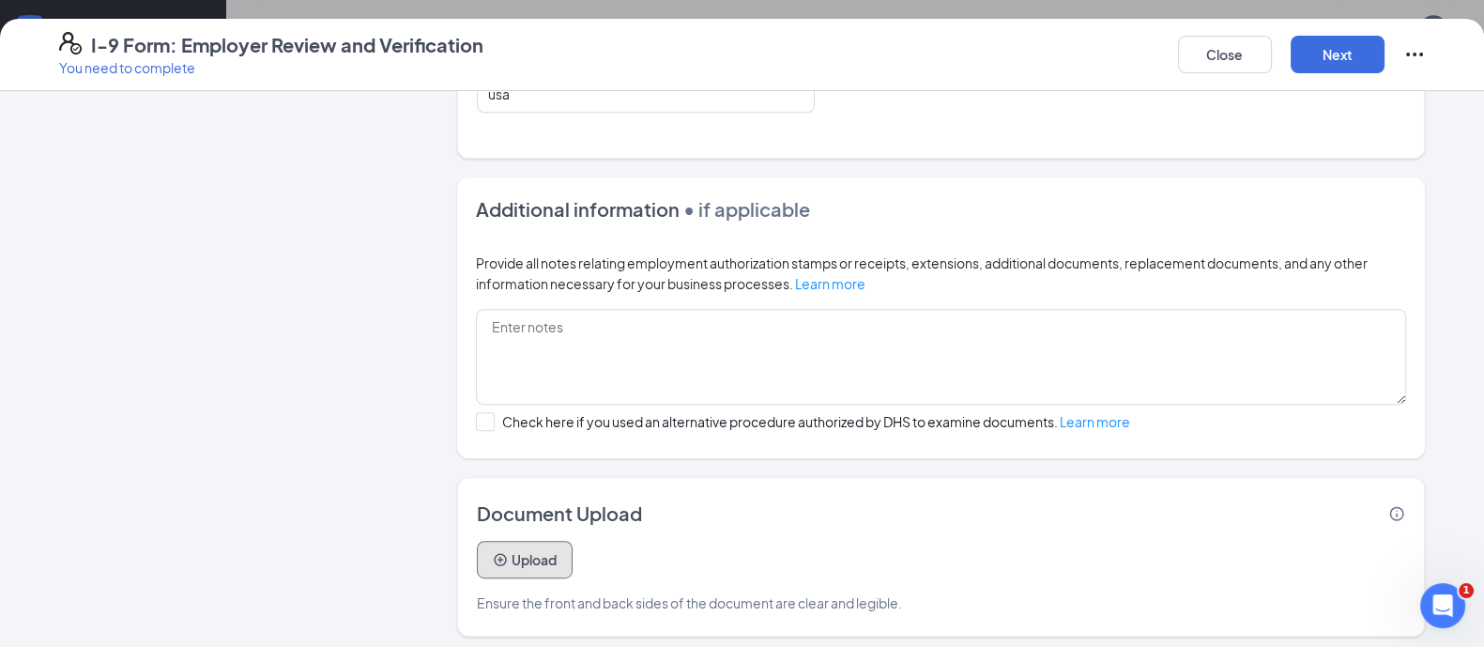
click at [534, 556] on button "Upload" at bounding box center [525, 560] width 96 height 38
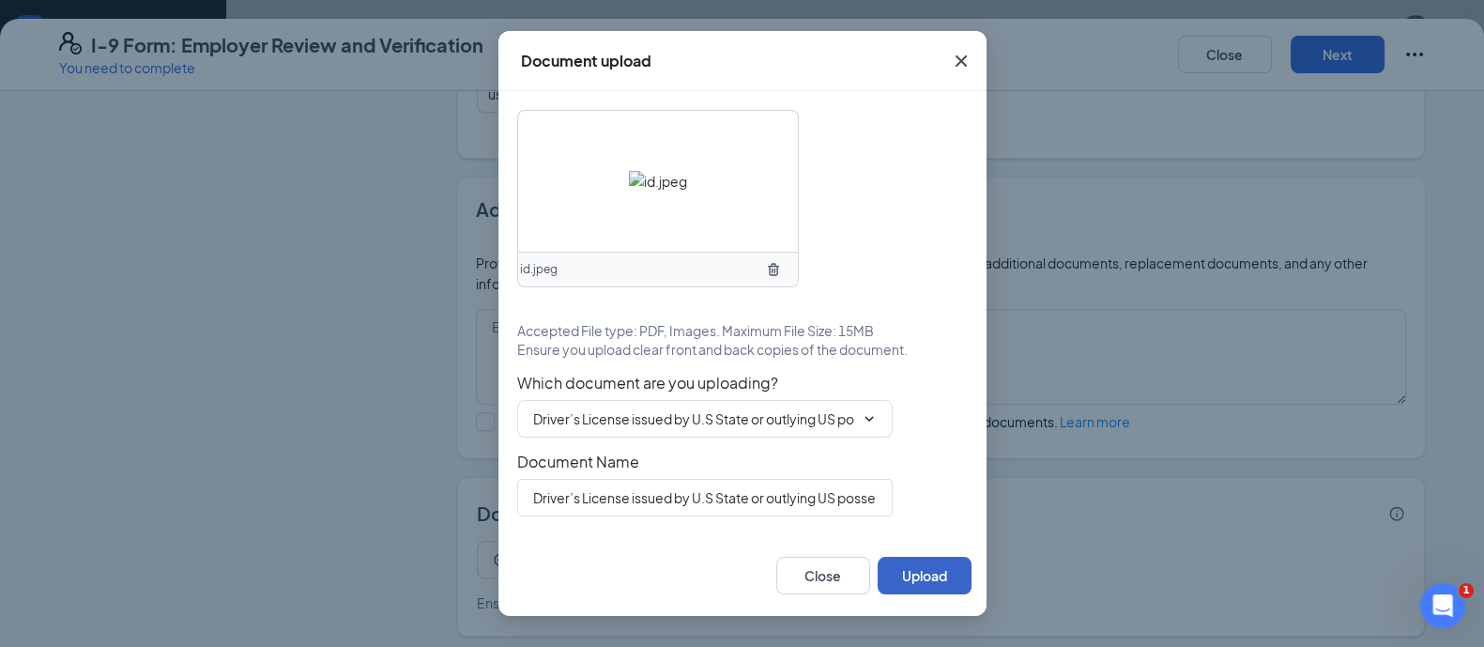
drag, startPoint x: 943, startPoint y: 563, endPoint x: 941, endPoint y: 551, distance: 12.3
click at [942, 563] on button "Upload" at bounding box center [925, 576] width 94 height 38
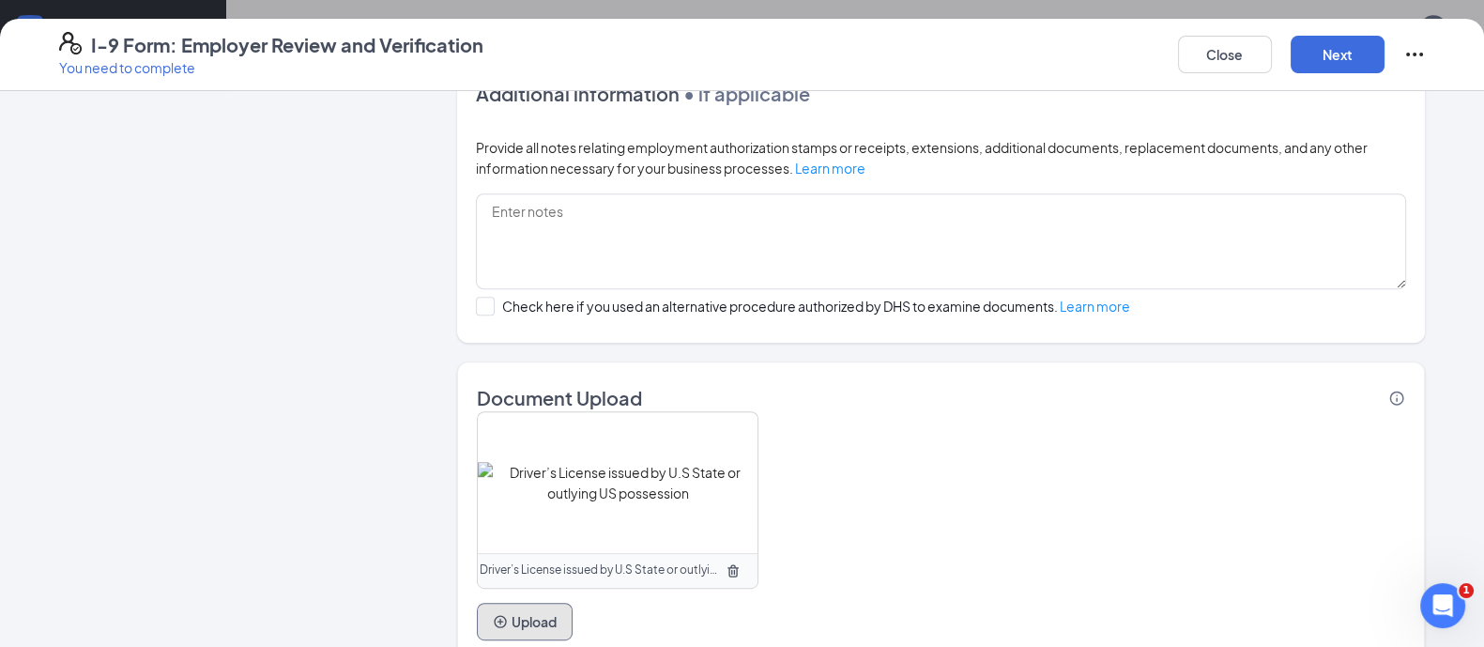
scroll to position [1283, 0]
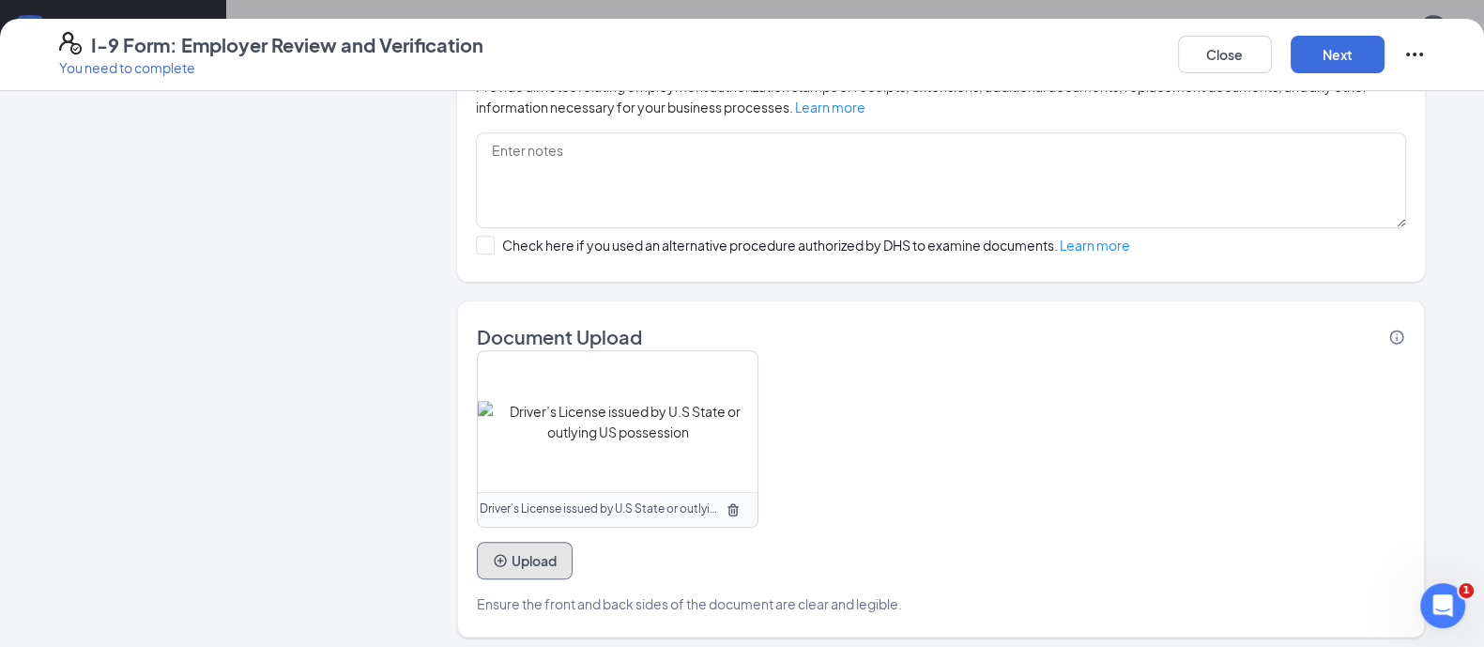
click at [540, 556] on button "Upload" at bounding box center [525, 561] width 96 height 38
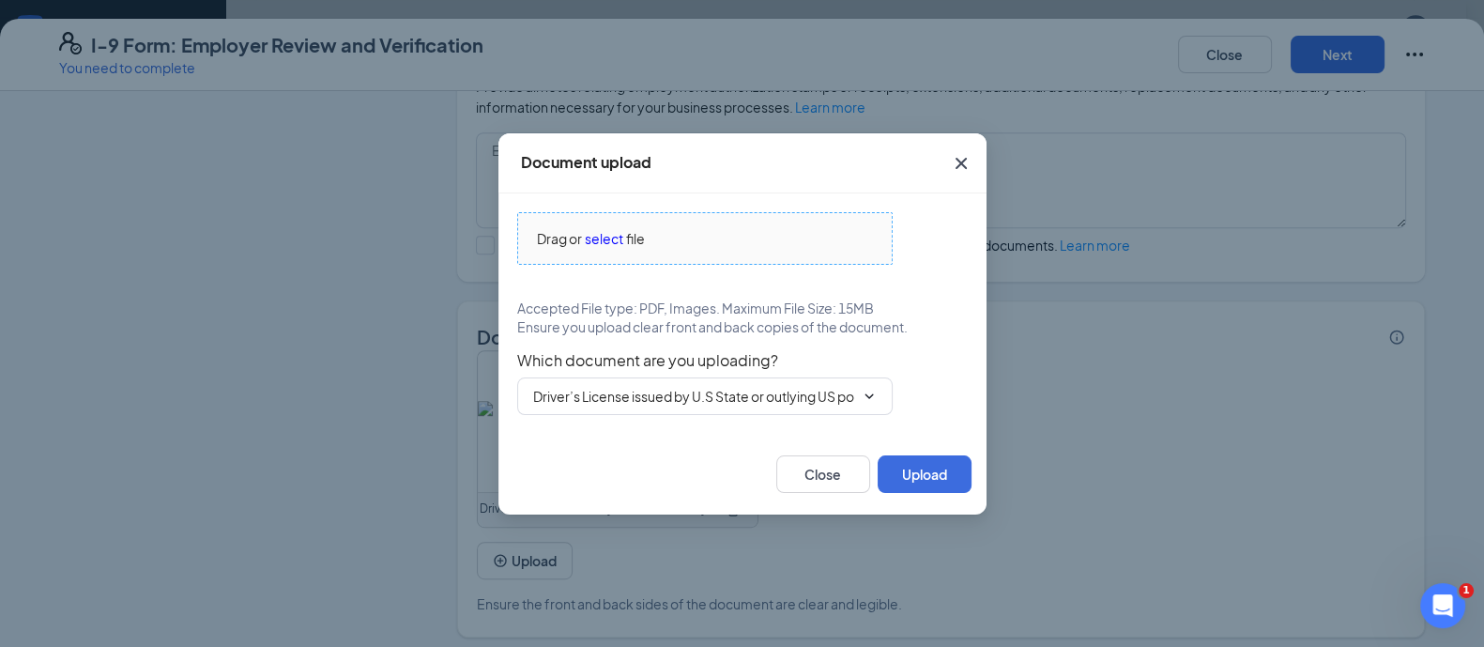
click at [610, 239] on span "select" at bounding box center [604, 238] width 38 height 21
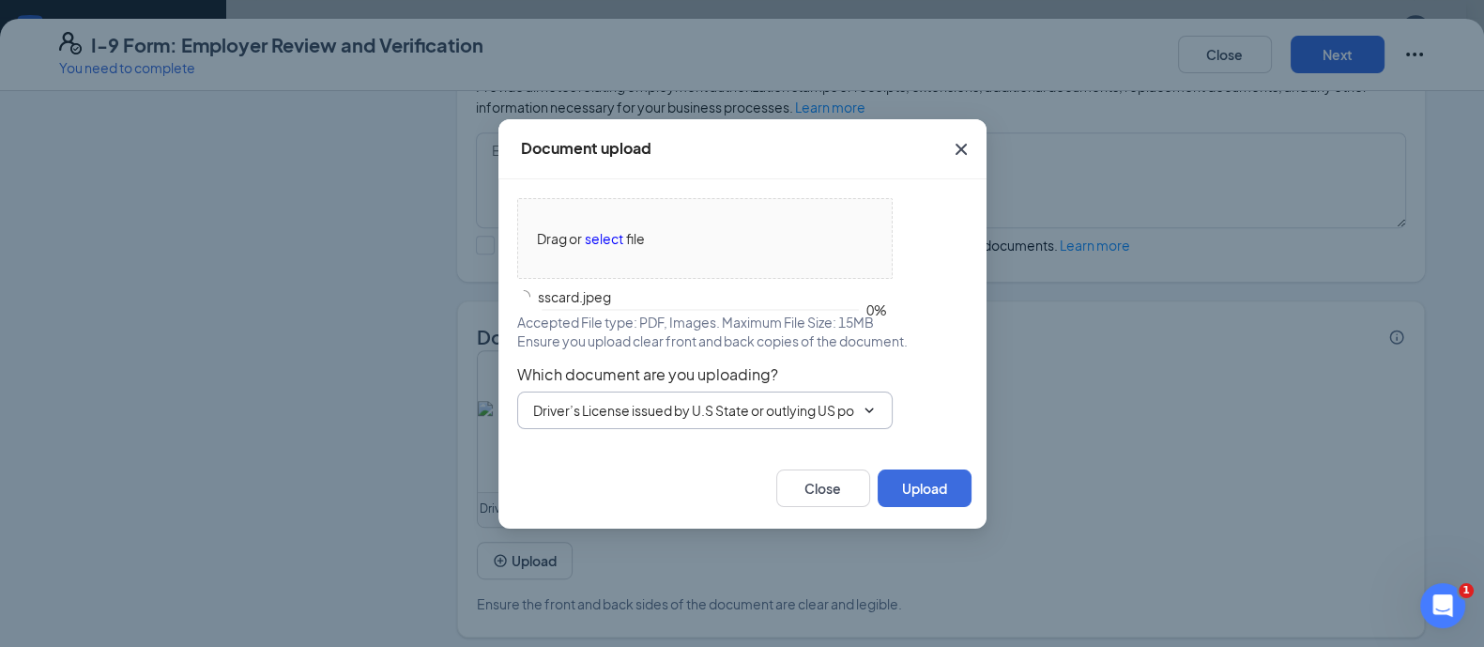
click at [746, 401] on input "Driver’s License issued by U.S State or outlying US possession" at bounding box center [693, 410] width 321 height 21
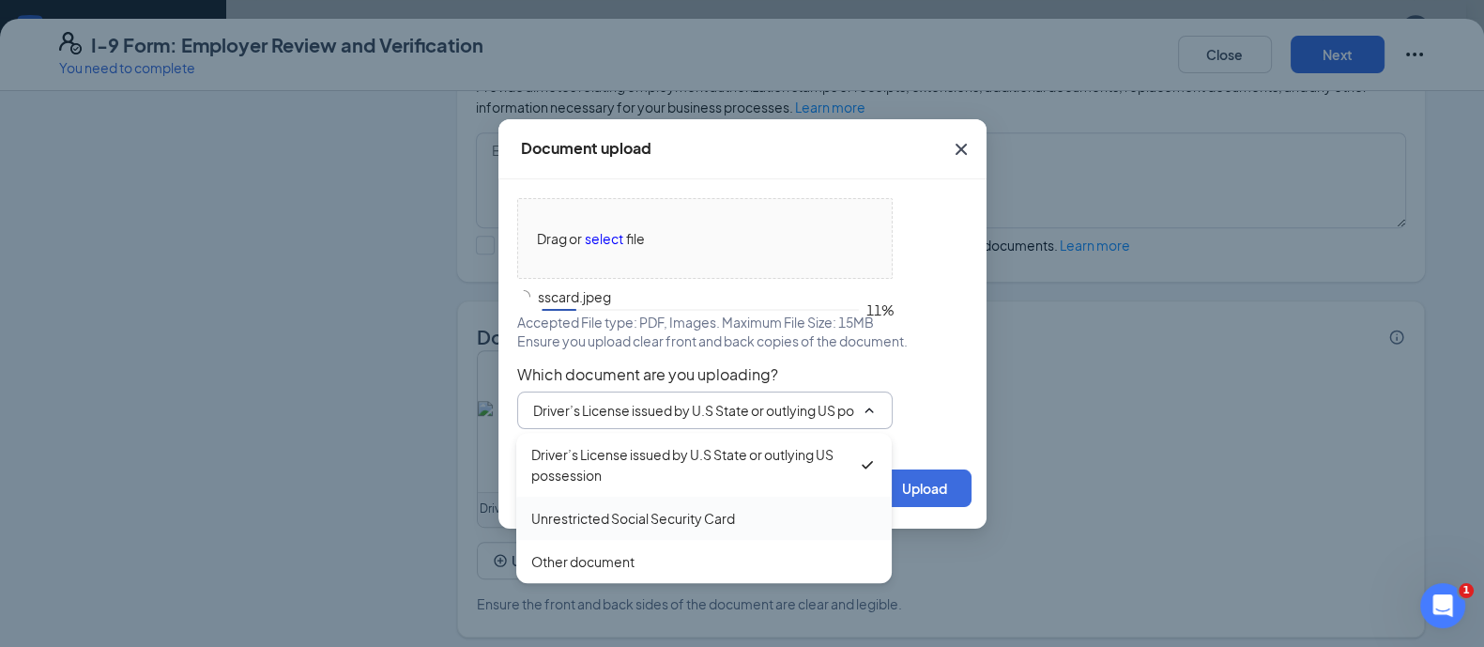
click at [618, 527] on div "Unrestricted Social Security Card" at bounding box center [633, 518] width 204 height 21
type input "Unrestricted Social Security Card"
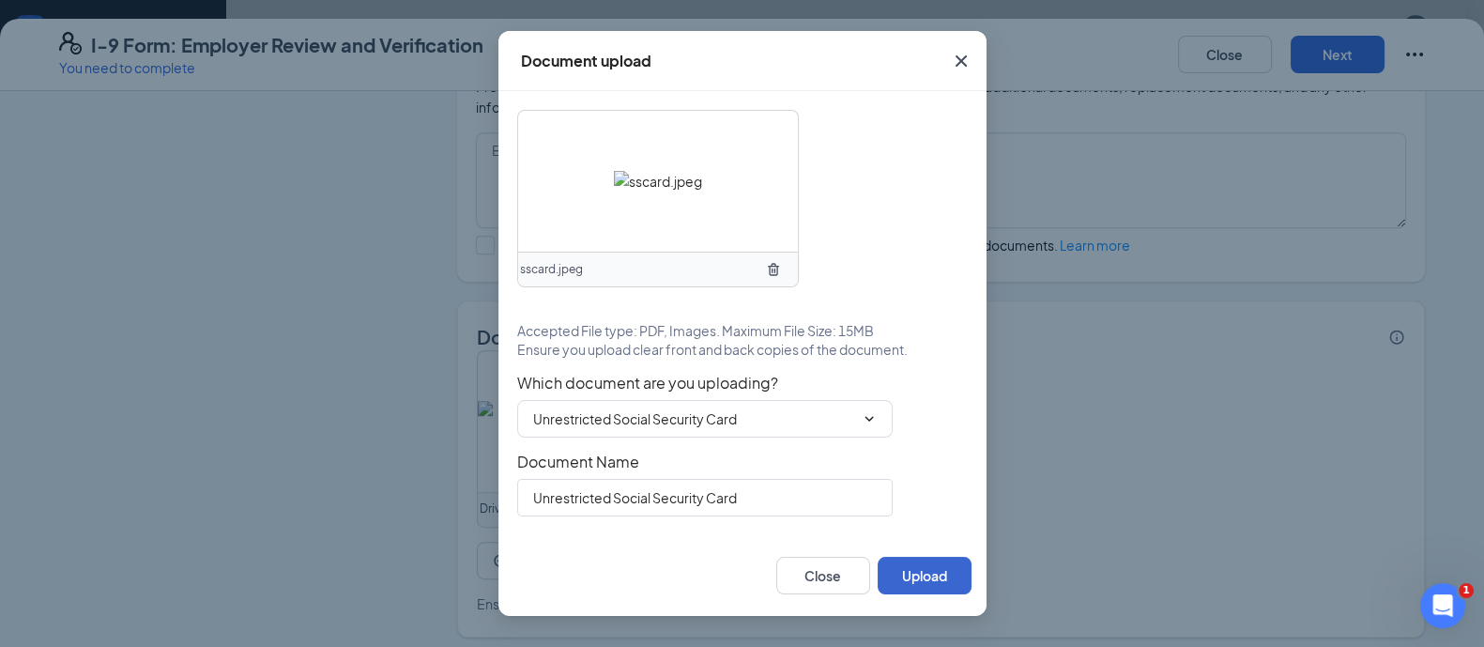
click at [930, 531] on div "sscard.jpeg Accepted File type: PDF, Images. Maximum File Size: 15MB Ensure you…" at bounding box center [743, 313] width 488 height 444
click at [913, 565] on button "Upload" at bounding box center [925, 576] width 94 height 38
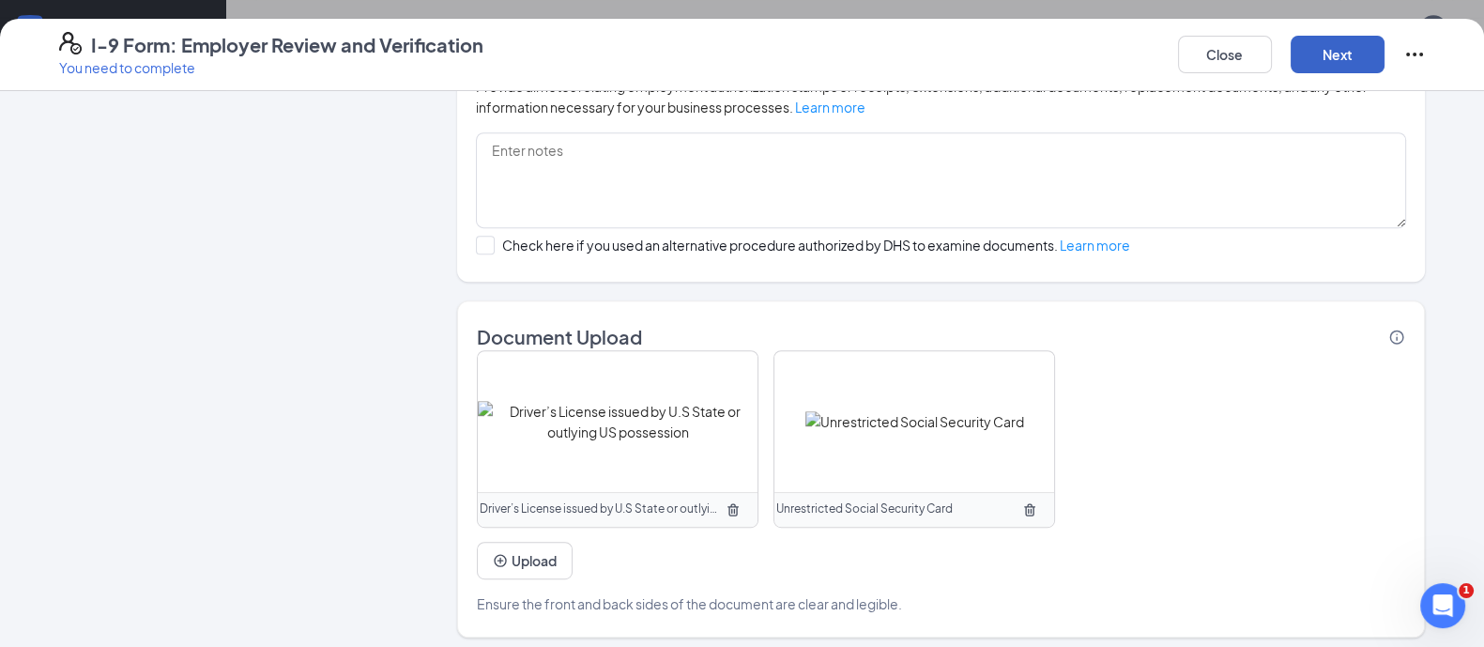
click at [1331, 43] on button "Next" at bounding box center [1338, 55] width 94 height 38
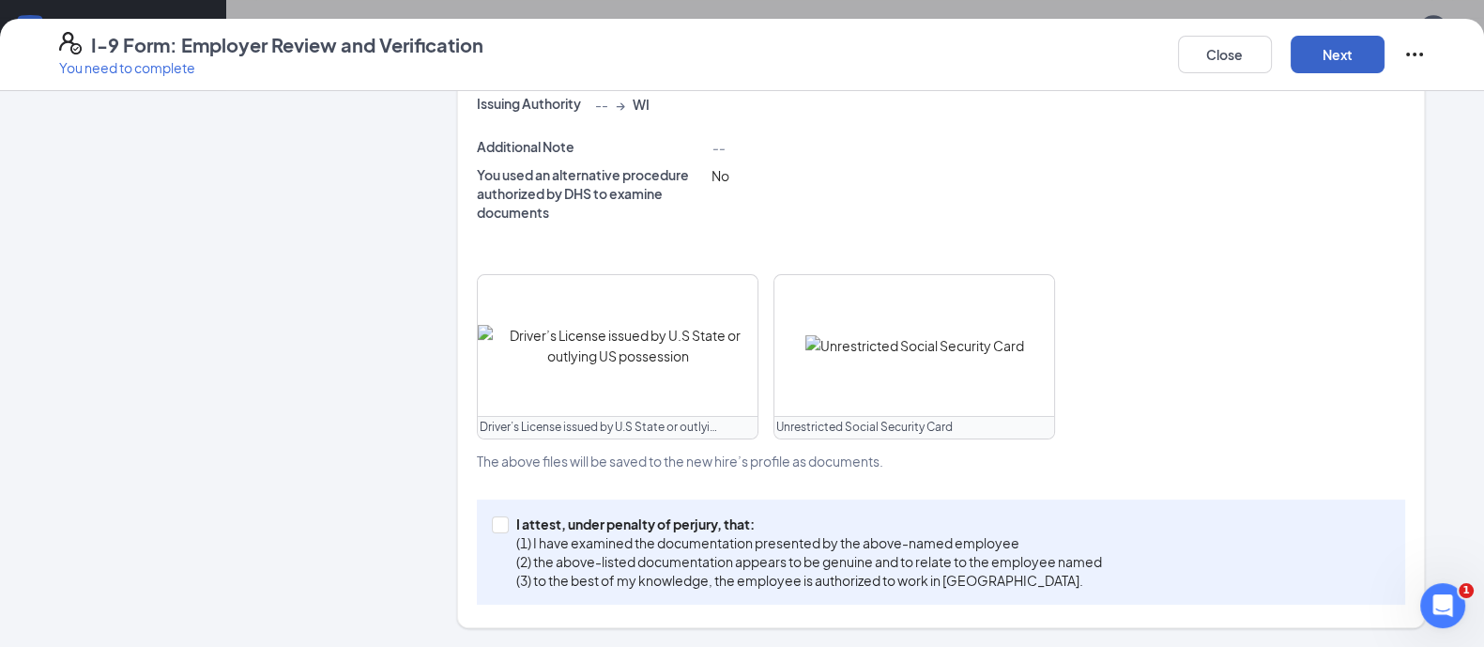
scroll to position [636, 0]
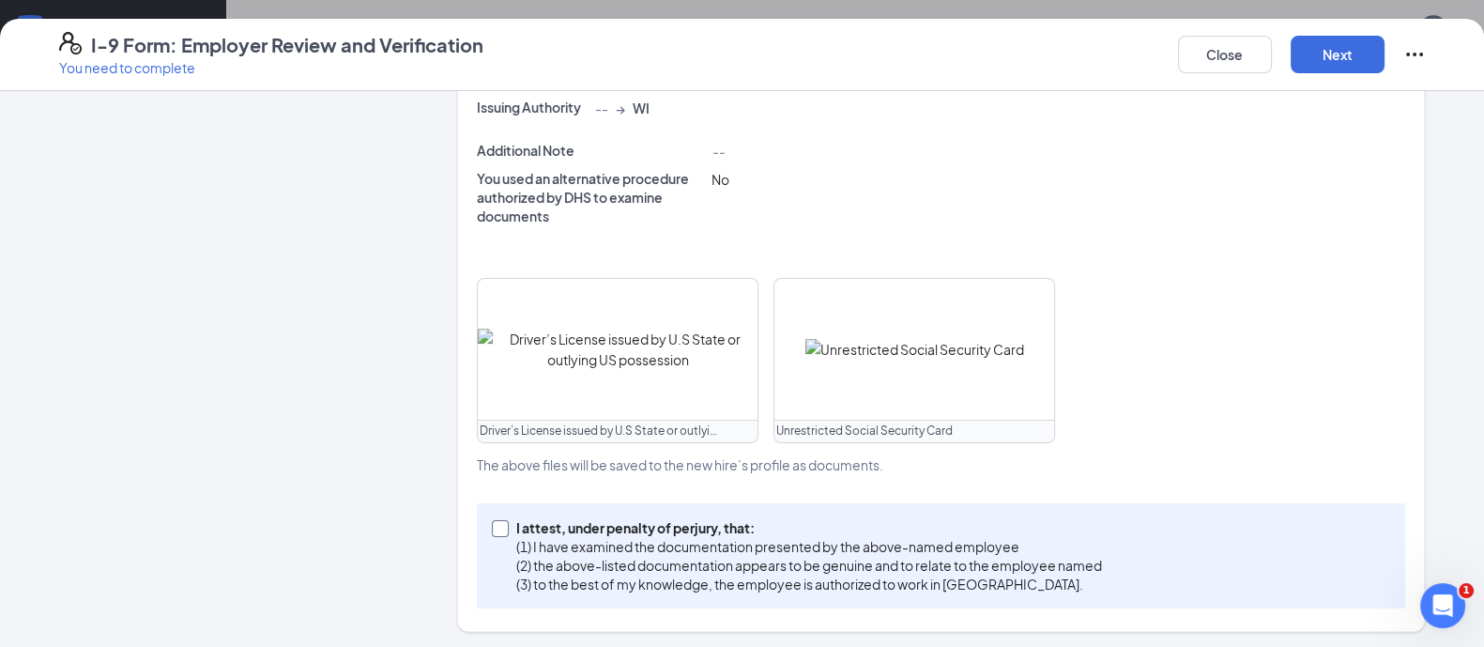
click at [492, 522] on input "I attest, under penalty of [PERSON_NAME], that: (1) I have examined the documen…" at bounding box center [498, 526] width 13 height 13
checkbox input "true"
click at [1343, 55] on button "Next" at bounding box center [1338, 55] width 94 height 38
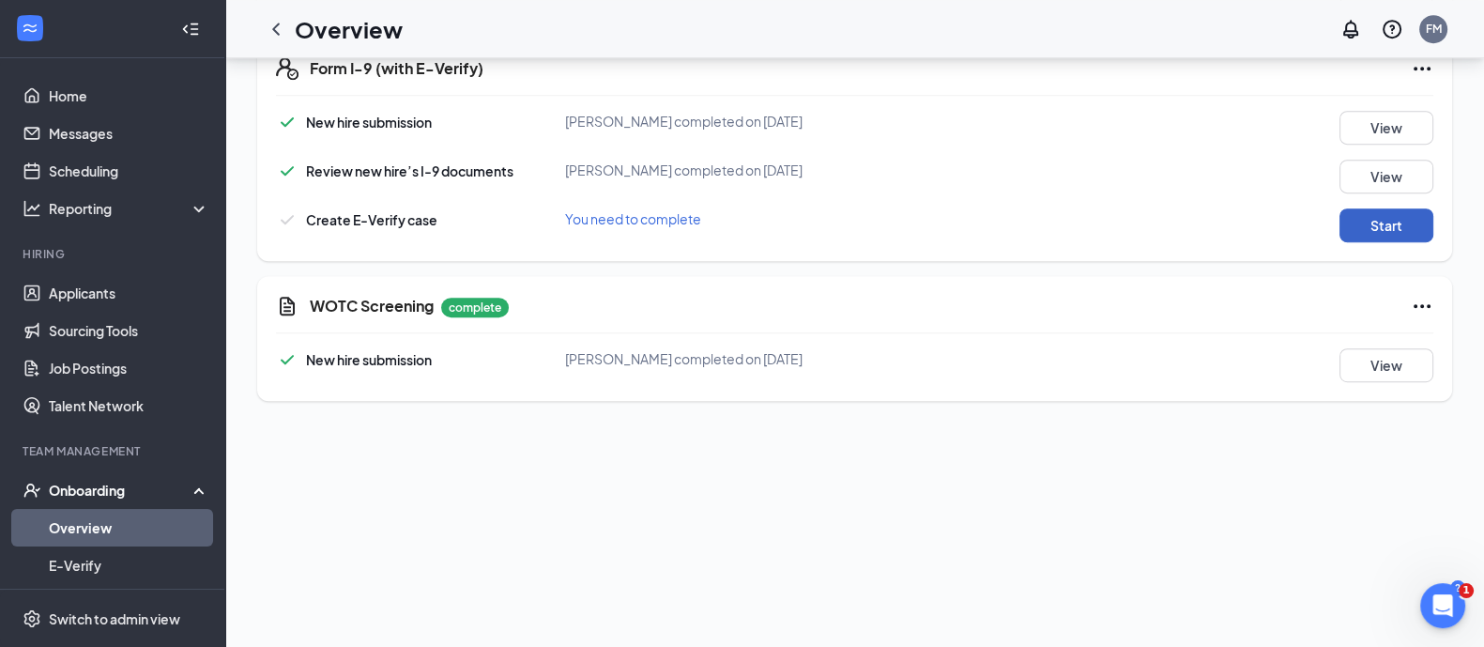
click at [1366, 214] on button "Start" at bounding box center [1387, 225] width 94 height 34
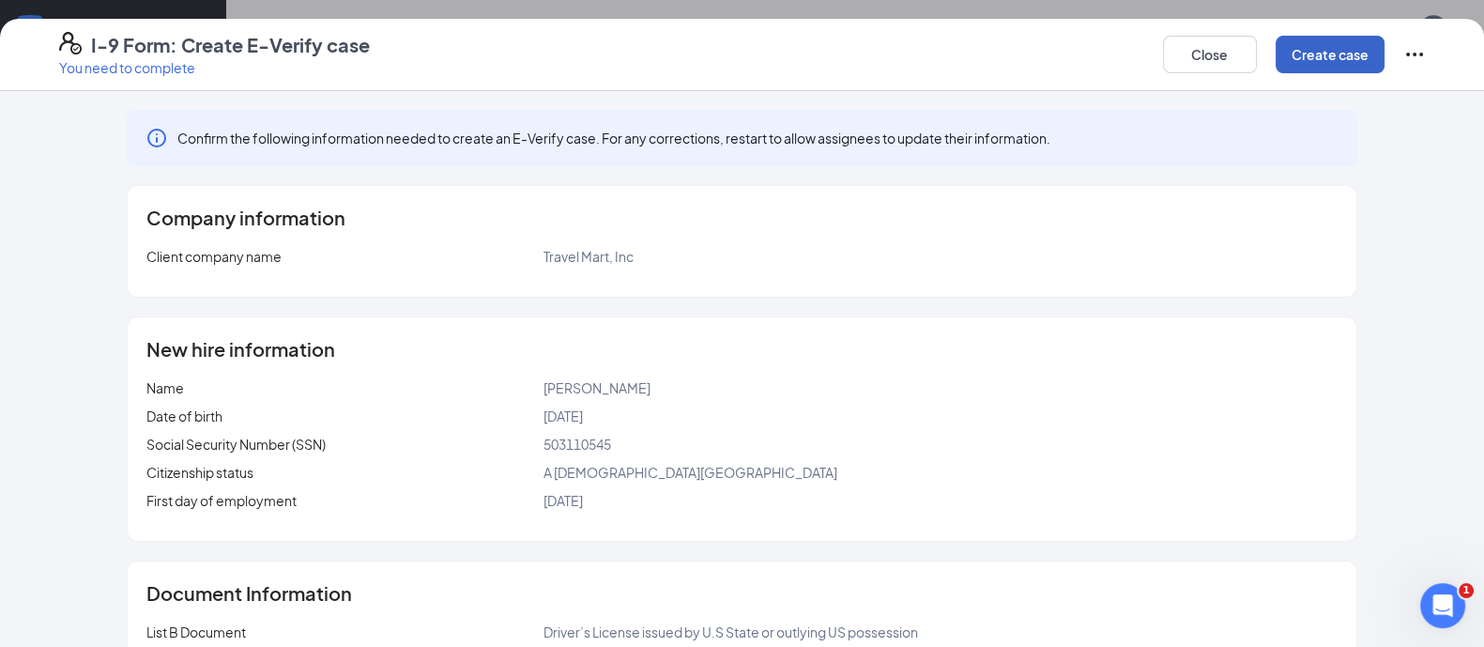
click at [1329, 72] on button "Create case" at bounding box center [1330, 55] width 109 height 38
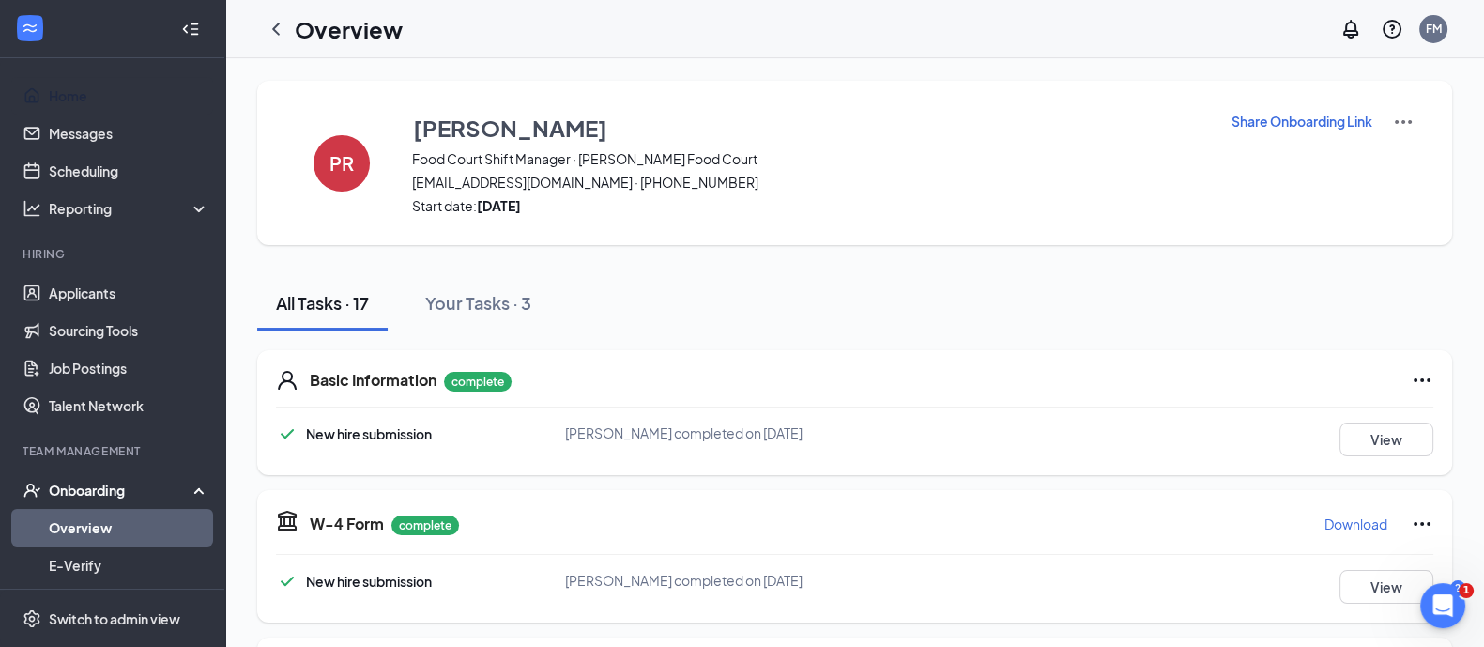
drag, startPoint x: 84, startPoint y: 96, endPoint x: 200, endPoint y: 119, distance: 117.8
click at [84, 95] on link "Home" at bounding box center [129, 96] width 161 height 38
